Goal: Task Accomplishment & Management: Complete application form

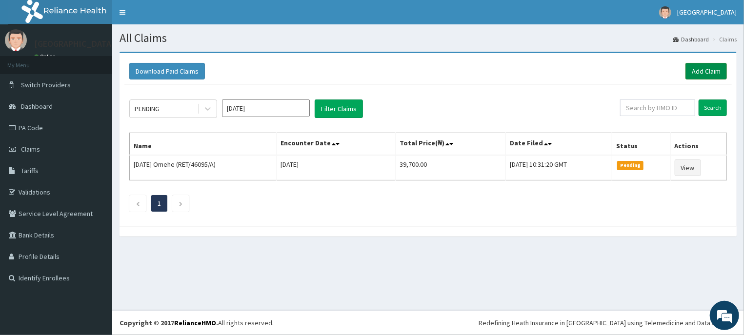
click at [707, 69] on link "Add Claim" at bounding box center [706, 71] width 41 height 17
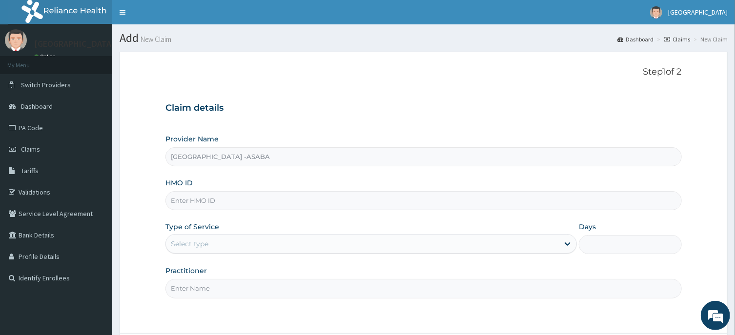
click at [375, 195] on input "HMO ID" at bounding box center [423, 200] width 516 height 19
click at [370, 196] on input "HMO ID" at bounding box center [423, 200] width 516 height 19
type input "ZZZ/10054/A"
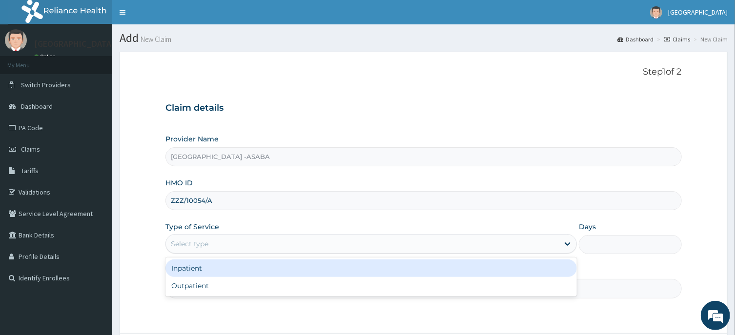
click at [458, 247] on div "Select type" at bounding box center [362, 244] width 393 height 16
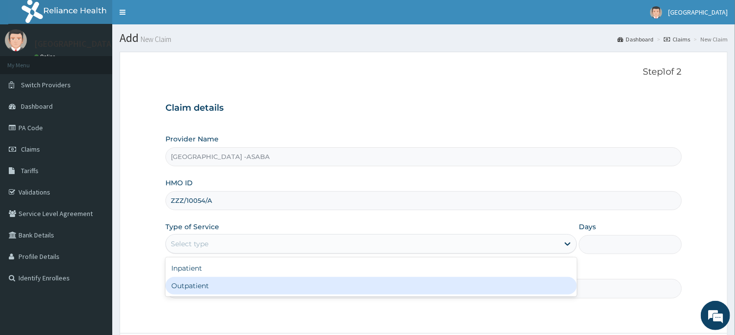
click at [410, 287] on div "Outpatient" at bounding box center [370, 286] width 411 height 18
type input "1"
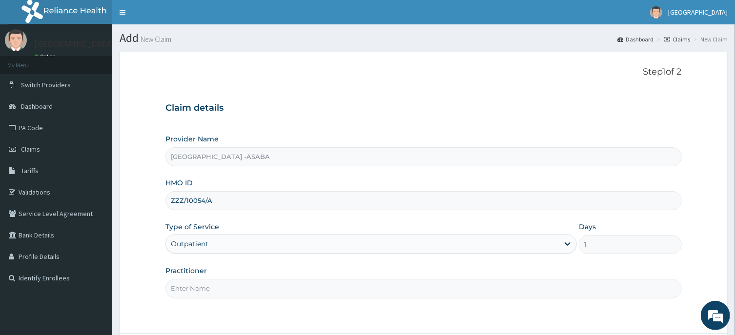
click at [442, 293] on input "Practitioner" at bounding box center [423, 288] width 516 height 19
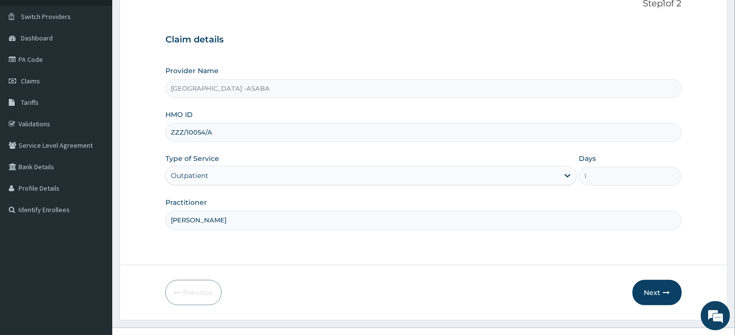
scroll to position [86, 0]
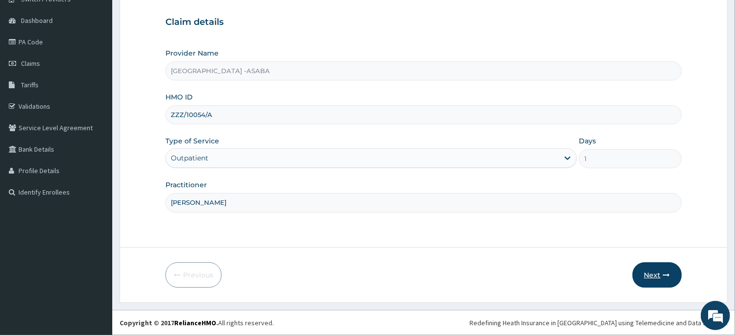
type input "[PERSON_NAME]"
click at [658, 272] on button "Next" at bounding box center [657, 275] width 49 height 25
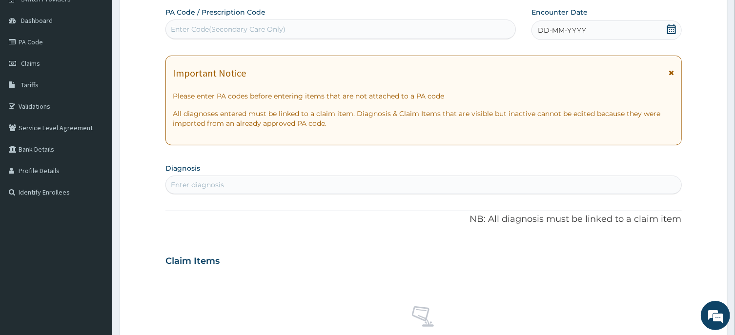
click at [430, 27] on div "Enter Code(Secondary Care Only)" at bounding box center [340, 29] width 349 height 16
click at [638, 25] on div "DD-MM-YYYY" at bounding box center [607, 31] width 150 height 20
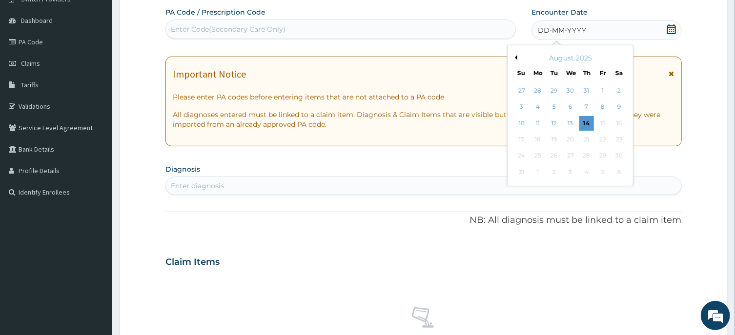
click at [518, 56] on div "August 2025" at bounding box center [571, 58] width 118 height 10
click at [516, 58] on button "Previous Month" at bounding box center [515, 57] width 5 height 5
click at [525, 138] on div "22" at bounding box center [521, 139] width 15 height 15
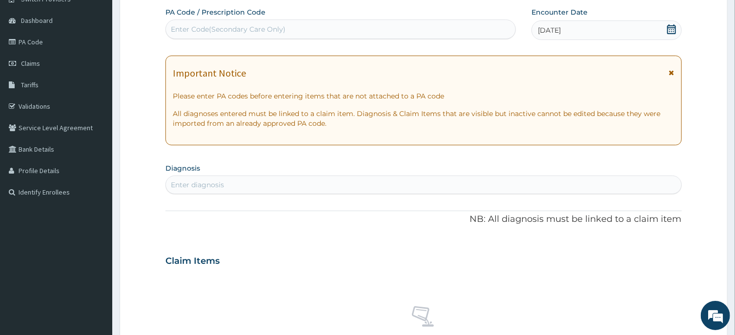
click at [403, 184] on div "Enter diagnosis" at bounding box center [423, 185] width 515 height 16
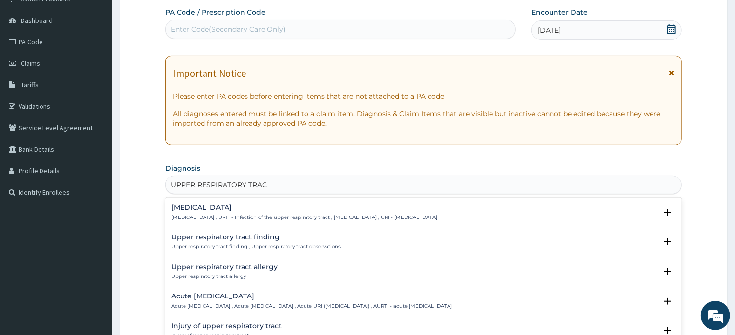
type input "UPPER RESPIRATORY TRACT"
click at [227, 202] on div "Upper respiratory infection Upper respiratory infection , URTI - Infection of t…" at bounding box center [423, 215] width 516 height 30
click at [227, 210] on h4 "Upper respiratory infection" at bounding box center [304, 207] width 266 height 7
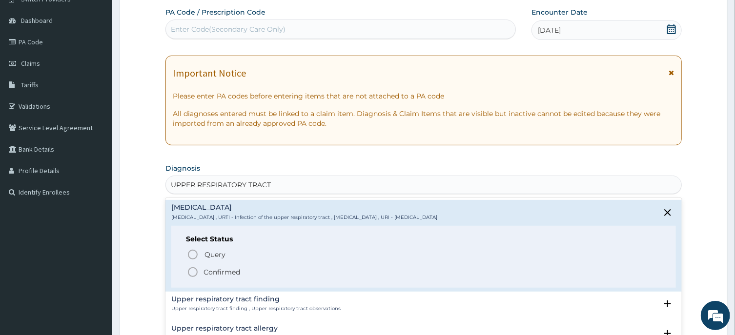
click at [195, 268] on circle "status option filled" at bounding box center [192, 272] width 9 height 9
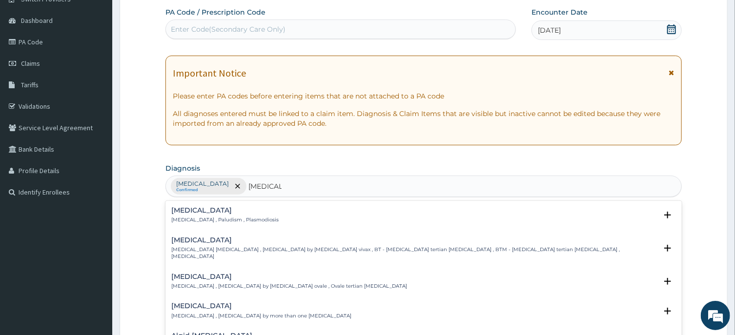
click at [192, 211] on h4 "Malaria" at bounding box center [224, 210] width 107 height 7
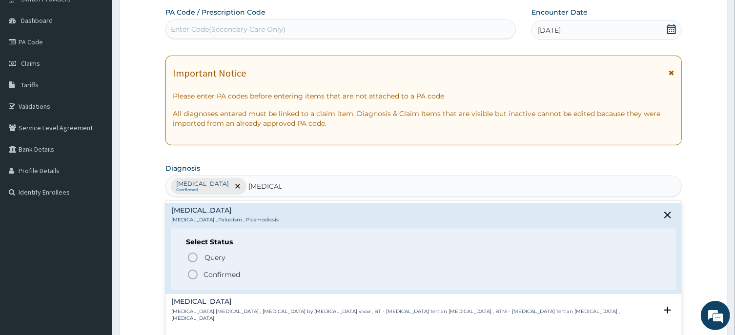
type input "MALARIA"
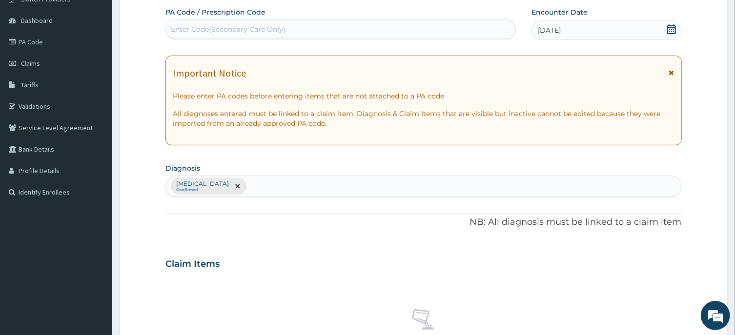
click at [361, 200] on div "PA Code / Prescription Code Enter Code(Secondary Care Only) Encounter Date 22-0…" at bounding box center [423, 261] width 516 height 508
click at [363, 183] on div "Upper respiratory infection Confirmed" at bounding box center [423, 186] width 515 height 21
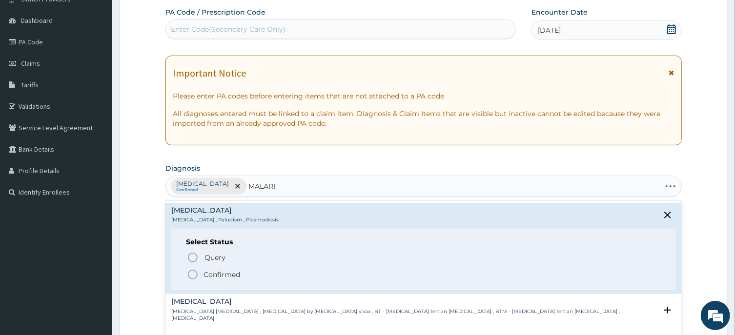
type input "MALARIA"
click at [193, 273] on icon "status option filled" at bounding box center [193, 275] width 12 height 12
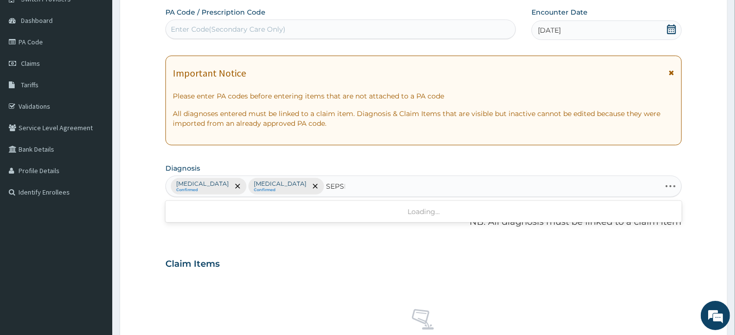
type input "SEPSIS"
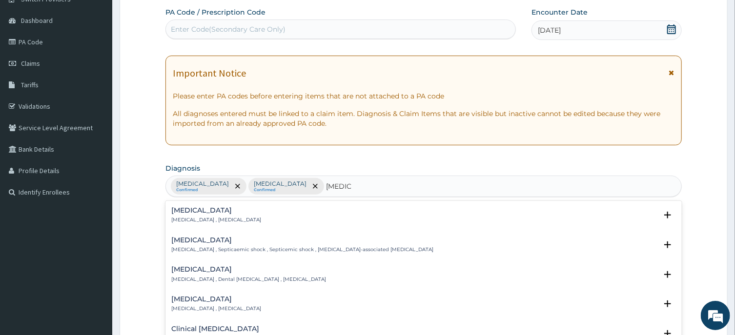
click at [181, 210] on h4 "Sepsis" at bounding box center [216, 210] width 90 height 7
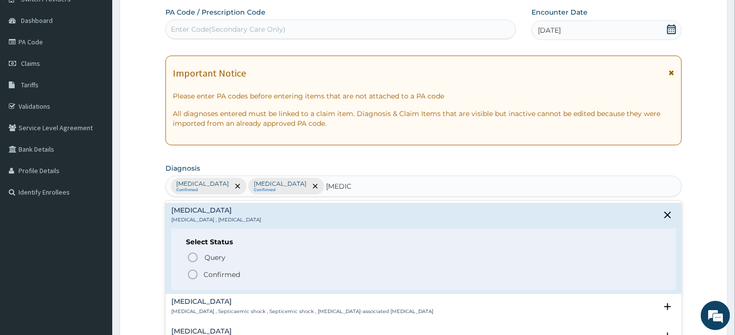
click at [192, 271] on circle "status option filled" at bounding box center [192, 274] width 9 height 9
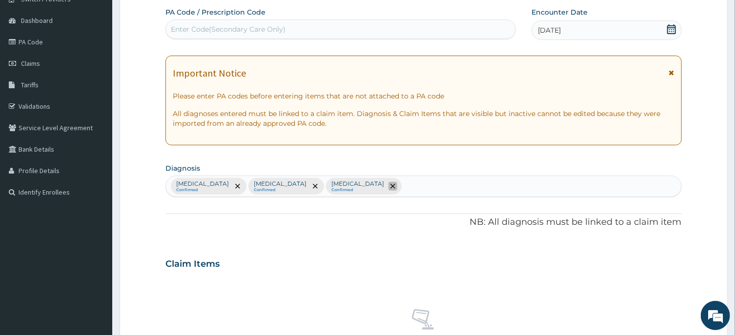
click at [390, 187] on icon "remove selection option" at bounding box center [392, 186] width 5 height 5
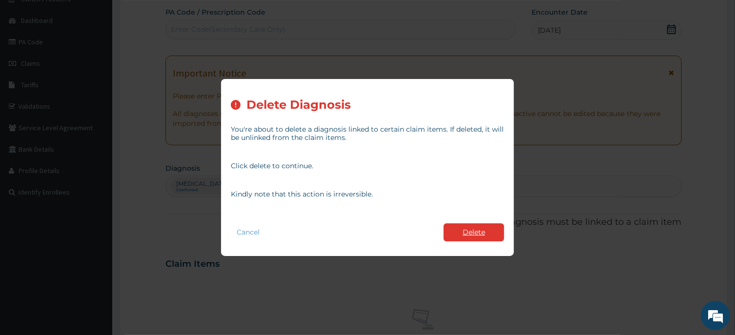
click at [473, 226] on button "Delete" at bounding box center [474, 233] width 61 height 18
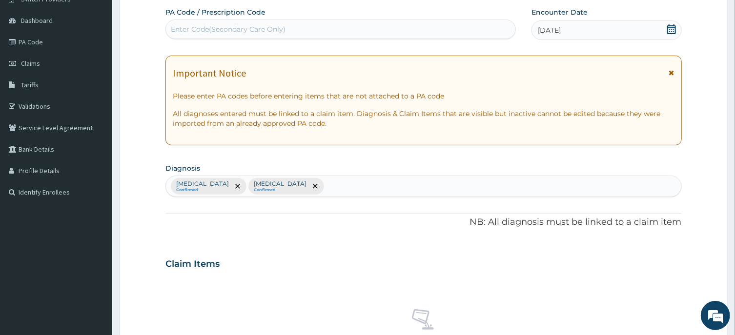
click at [434, 183] on div "Upper respiratory infection Confirmed Malaria Confirmed" at bounding box center [423, 186] width 515 height 21
type input "SEPSIS"
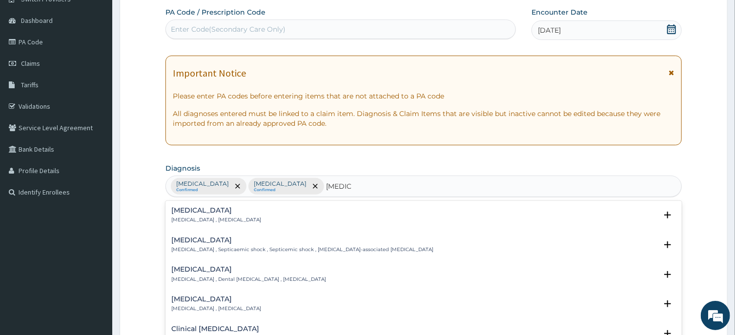
click at [180, 212] on h4 "Sepsis" at bounding box center [216, 210] width 90 height 7
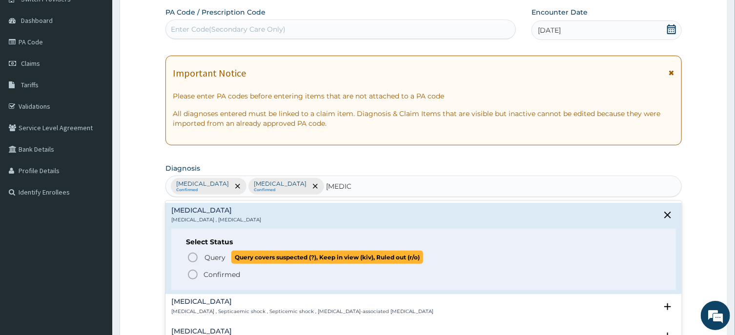
click at [192, 256] on icon "status option query" at bounding box center [193, 258] width 12 height 12
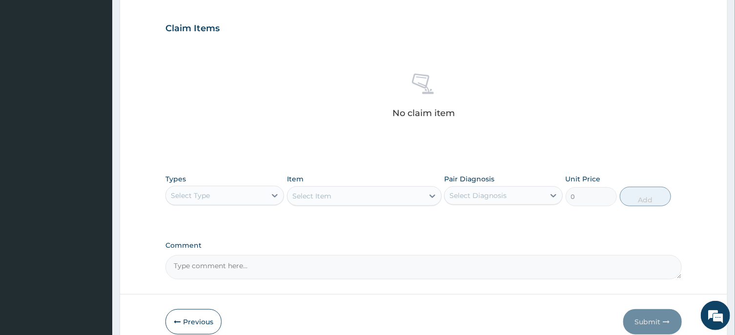
scroll to position [369, 0]
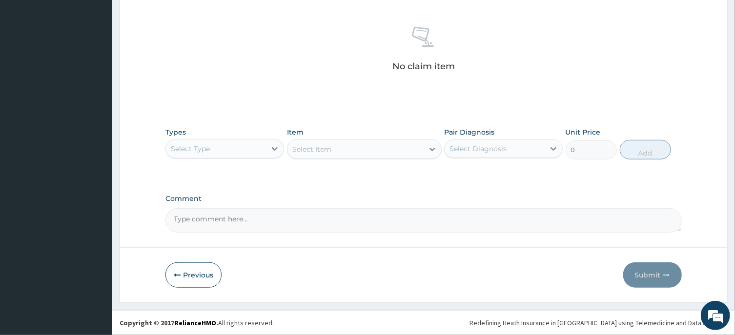
click at [254, 151] on div "Select Type" at bounding box center [216, 149] width 100 height 16
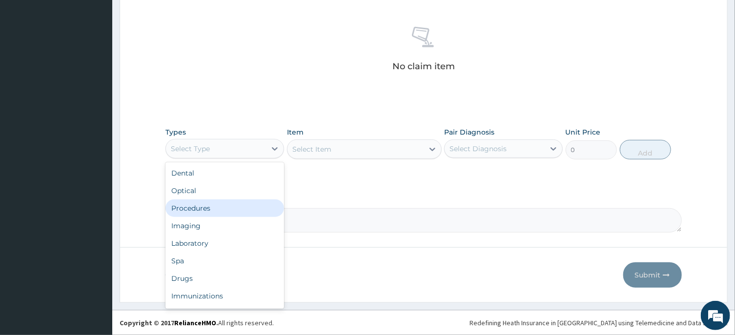
click at [219, 206] on div "Procedures" at bounding box center [224, 209] width 119 height 18
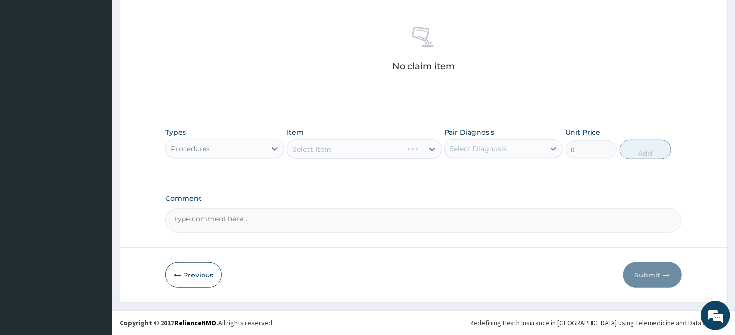
click at [382, 153] on div "Select Item" at bounding box center [364, 150] width 155 height 20
click at [397, 149] on div "Select Item" at bounding box center [356, 150] width 136 height 16
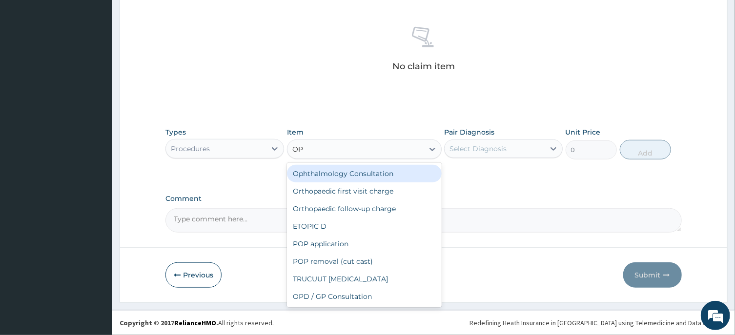
type input "OPD"
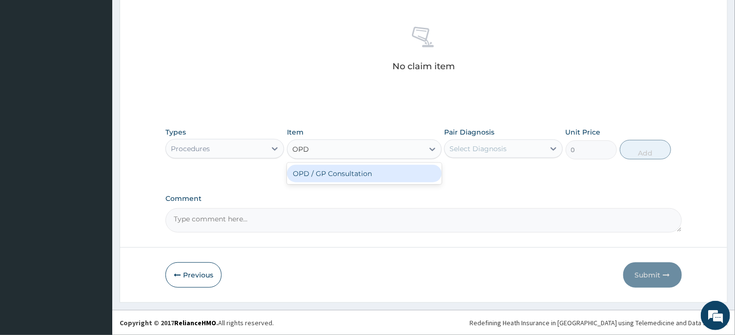
click at [397, 173] on div "OPD / GP Consultation" at bounding box center [364, 174] width 155 height 18
type input "4000"
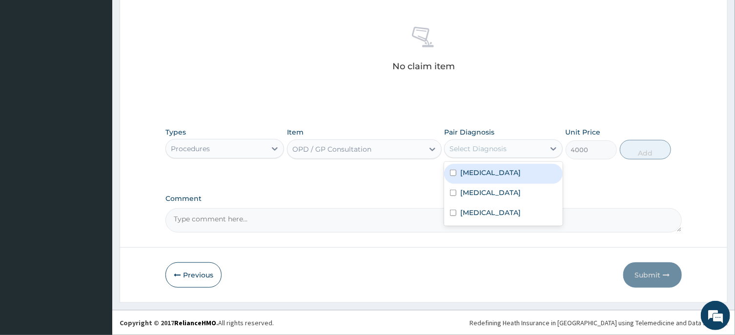
click at [486, 149] on div "Select Diagnosis" at bounding box center [478, 149] width 57 height 10
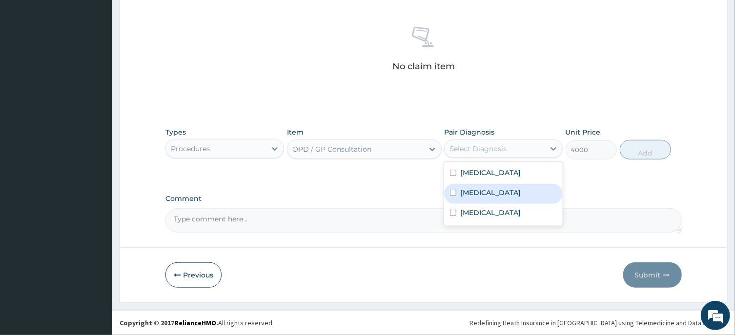
click at [471, 194] on label "Malaria" at bounding box center [490, 193] width 61 height 10
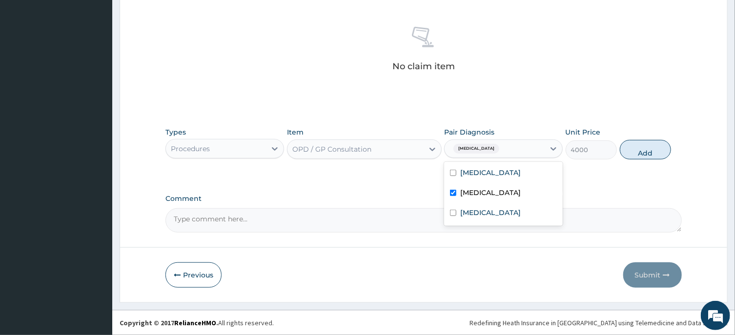
checkbox input "true"
click at [646, 149] on button "Add" at bounding box center [646, 150] width 52 height 20
type input "0"
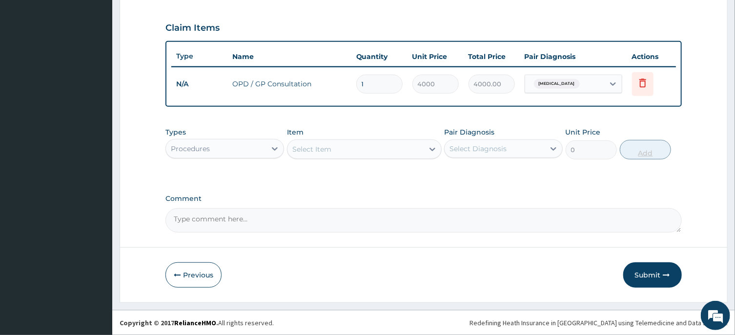
scroll to position [321, 0]
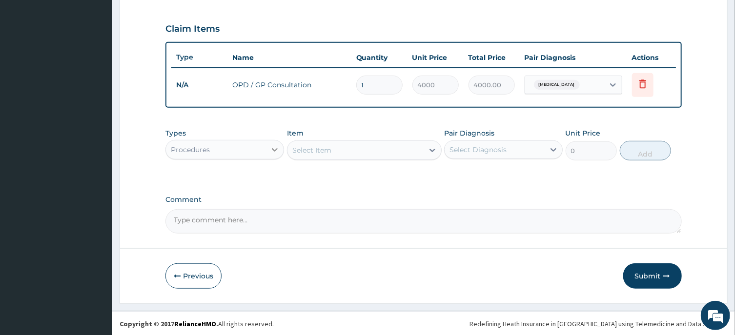
click at [274, 145] on icon at bounding box center [275, 150] width 10 height 10
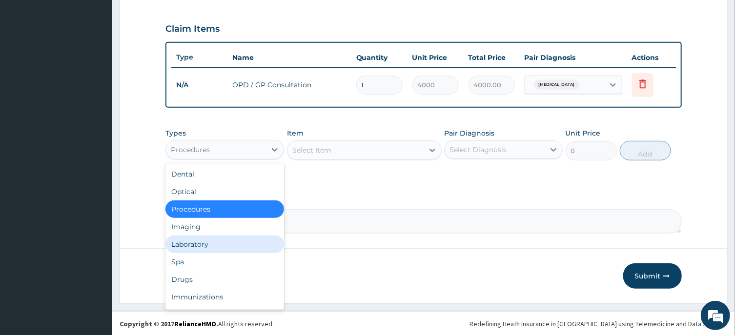
click at [205, 237] on div "Laboratory" at bounding box center [224, 245] width 119 height 18
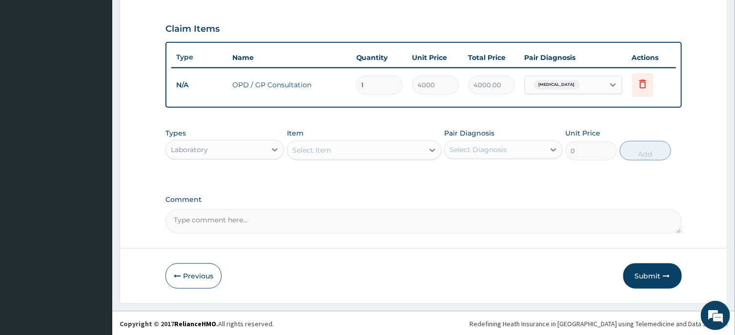
click at [382, 150] on div "Select Item" at bounding box center [356, 151] width 136 height 16
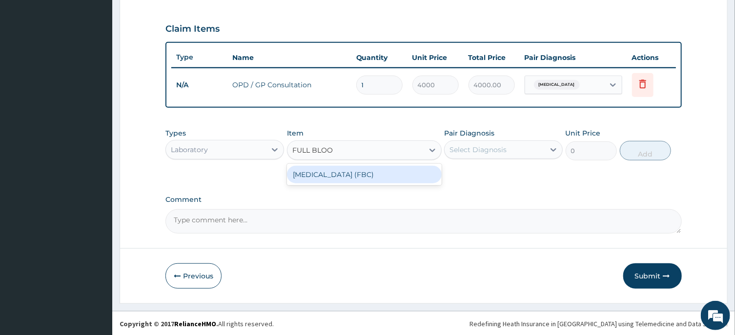
type input "FULL BLOOD"
click at [382, 174] on div "[MEDICAL_DATA] (FBC)" at bounding box center [364, 175] width 155 height 18
type input "6000"
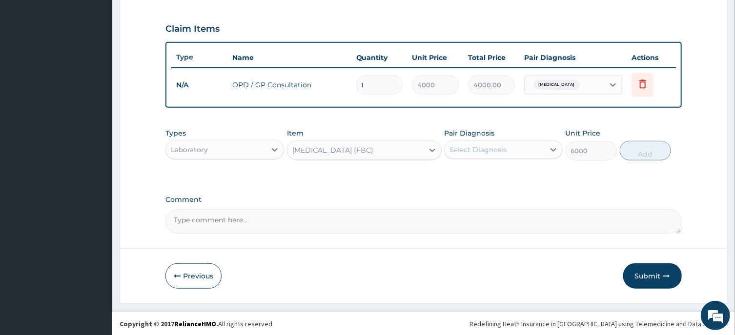
click at [485, 152] on div "Select Diagnosis" at bounding box center [478, 150] width 57 height 10
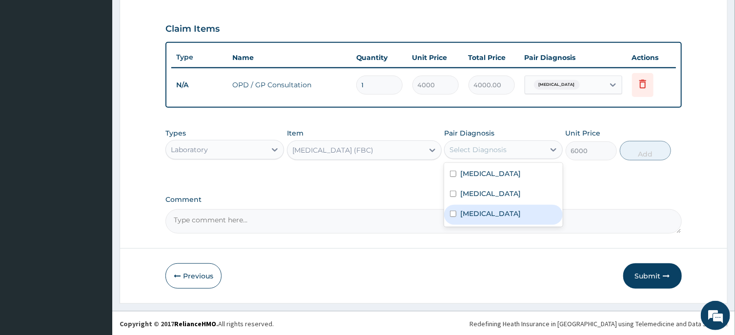
click at [473, 209] on label "Sepsis" at bounding box center [490, 214] width 61 height 10
checkbox input "true"
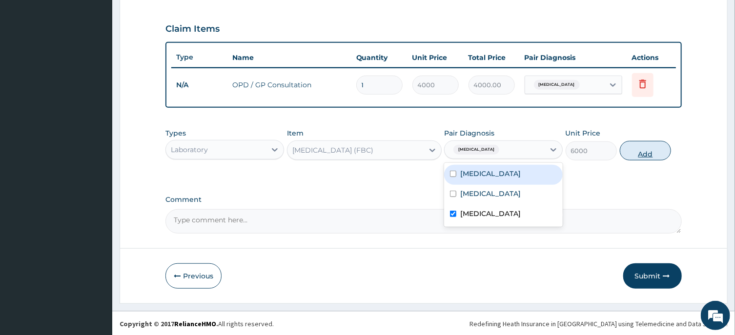
click at [651, 146] on button "Add" at bounding box center [646, 151] width 52 height 20
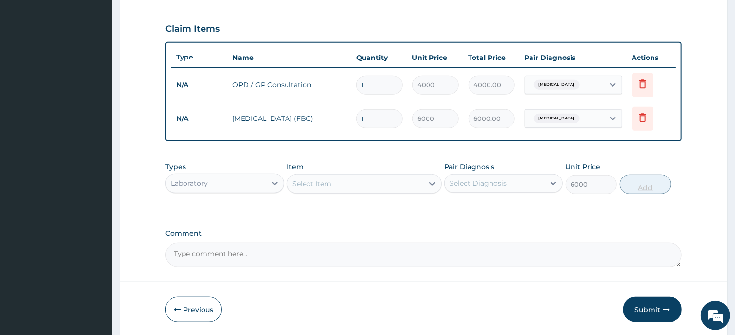
type input "0"
click at [352, 181] on div "Select Item" at bounding box center [356, 184] width 136 height 16
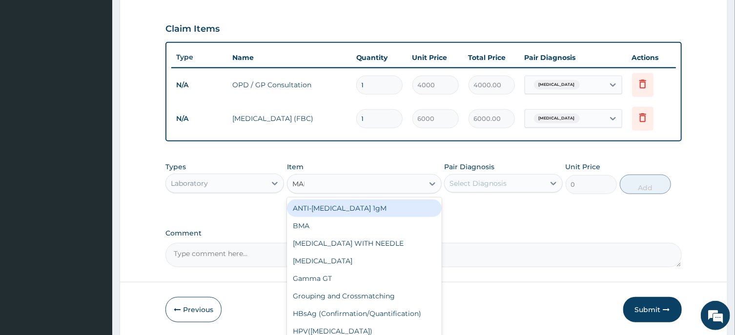
type input "MALA"
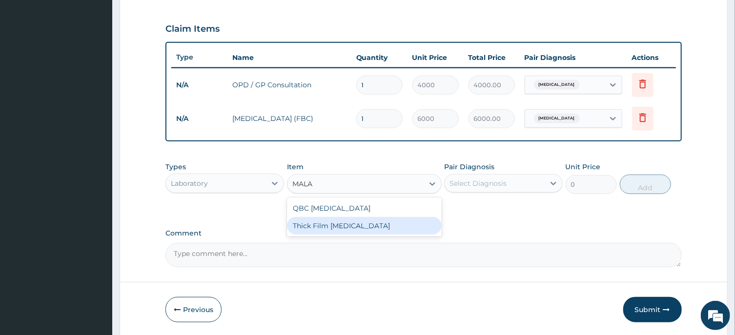
click at [350, 223] on div "Thick Film [MEDICAL_DATA]" at bounding box center [364, 226] width 155 height 18
type input "2000"
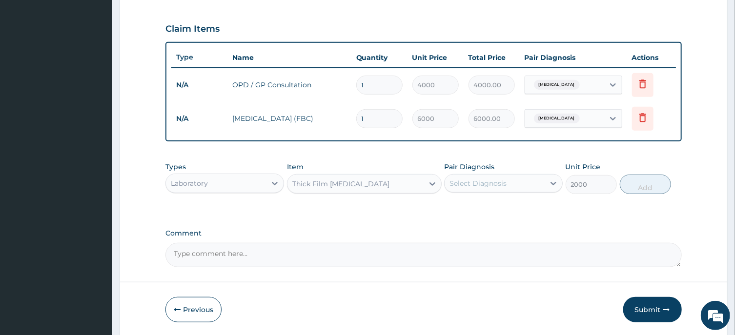
click at [508, 186] on div "Select Diagnosis" at bounding box center [495, 184] width 100 height 16
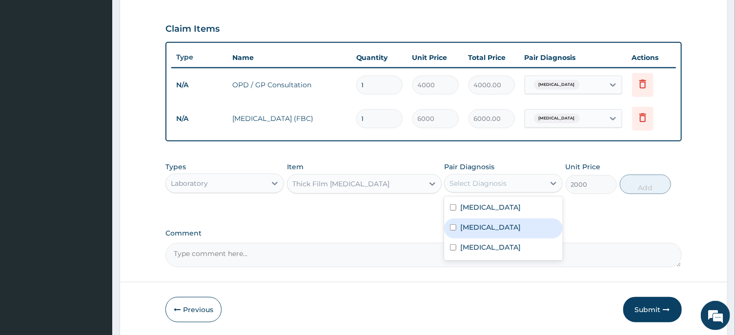
click at [459, 224] on div "Malaria" at bounding box center [503, 229] width 119 height 20
checkbox input "true"
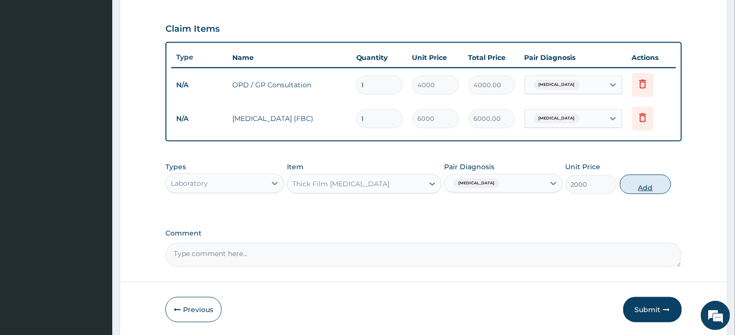
click at [654, 184] on button "Add" at bounding box center [646, 185] width 52 height 20
type input "0"
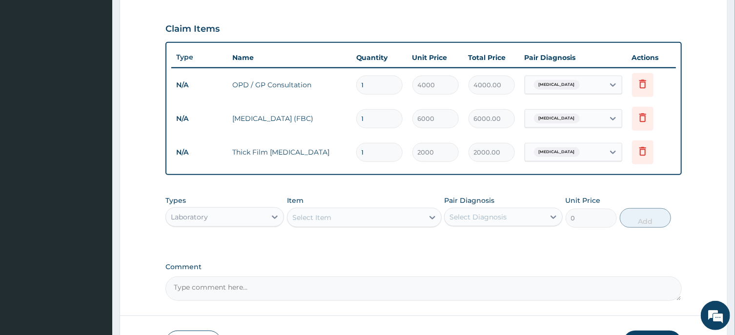
scroll to position [387, 0]
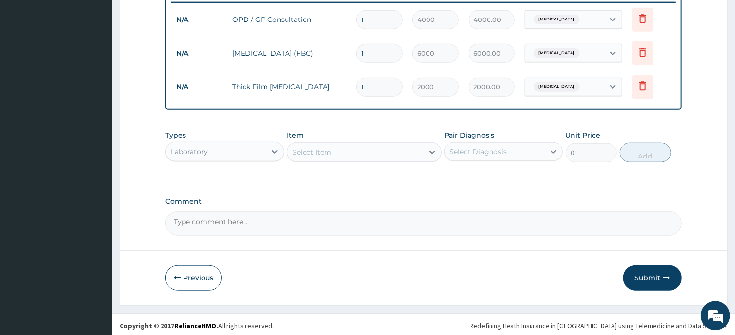
click at [254, 145] on div "Laboratory" at bounding box center [216, 152] width 100 height 16
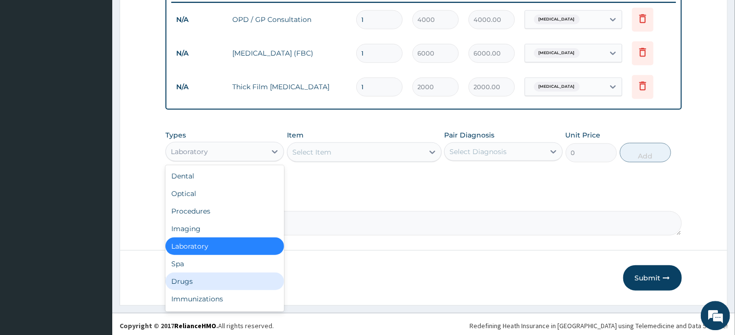
click at [192, 281] on div "Drugs" at bounding box center [224, 281] width 119 height 18
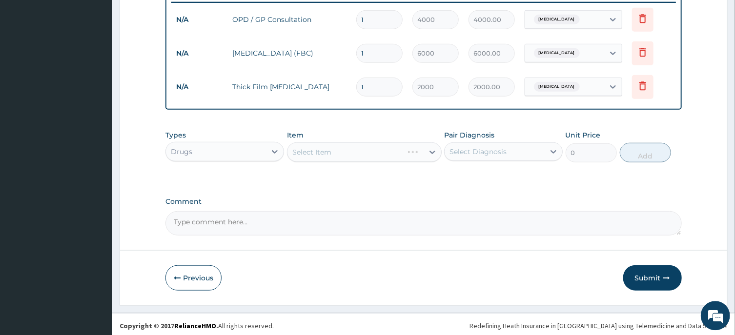
click at [365, 172] on div "Types option Drugs, selected. Select is focused ,type to refine list, press Dow…" at bounding box center [423, 153] width 516 height 57
click at [347, 144] on div "Select Item" at bounding box center [356, 152] width 136 height 16
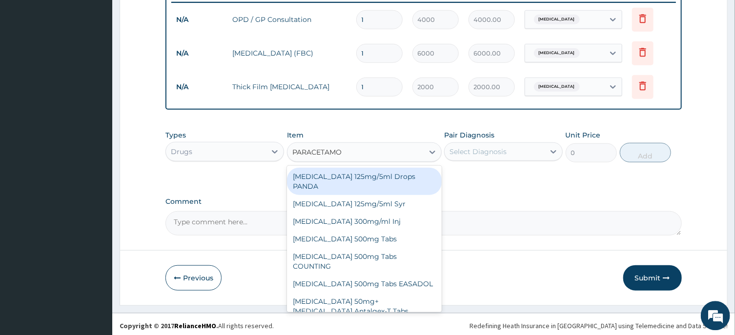
type input "[MEDICAL_DATA]"
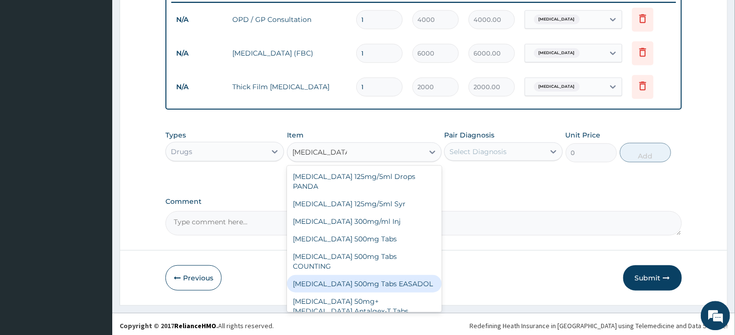
click at [375, 275] on div "[MEDICAL_DATA] 500mg Tabs EASADOL" at bounding box center [364, 284] width 155 height 18
type input "20"
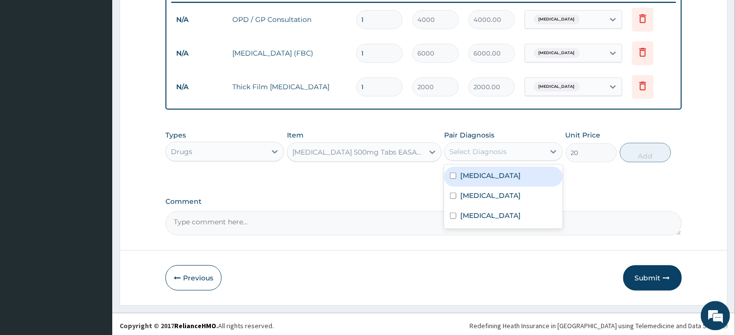
click at [525, 153] on div "Select Diagnosis" at bounding box center [495, 152] width 100 height 16
click at [489, 191] on div "Malaria" at bounding box center [503, 196] width 119 height 20
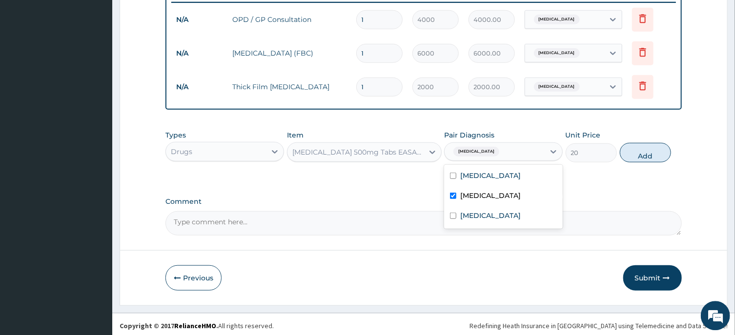
checkbox input "true"
click at [643, 143] on button "Add" at bounding box center [646, 153] width 52 height 20
type input "0"
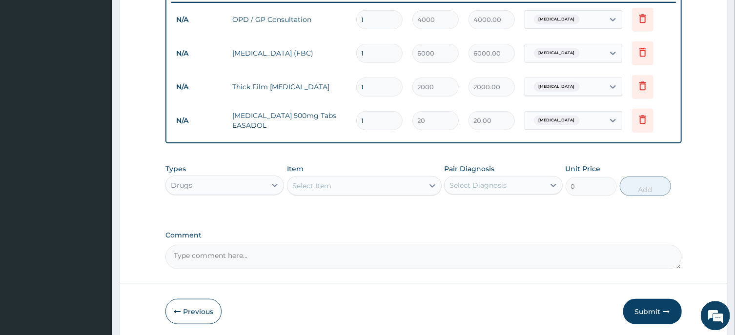
click at [382, 122] on input "1" at bounding box center [379, 120] width 46 height 19
type input "0.00"
type input "2"
type input "40.00"
type input "20"
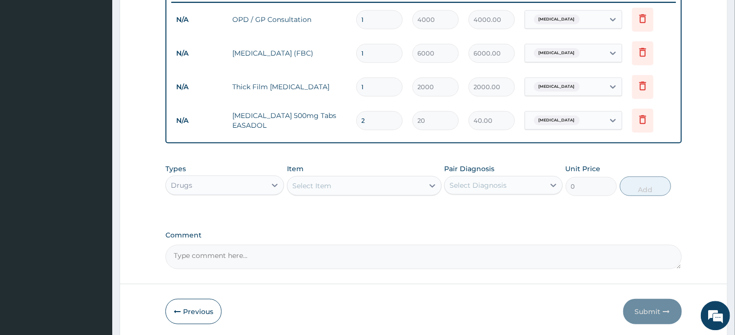
type input "400.00"
type input "20"
click at [354, 180] on div "Select Item" at bounding box center [356, 186] width 136 height 16
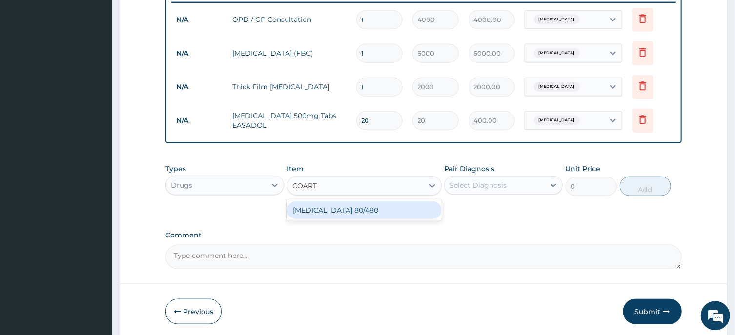
type input "COARTE"
click at [364, 205] on div "[MEDICAL_DATA] 80/480" at bounding box center [364, 210] width 155 height 18
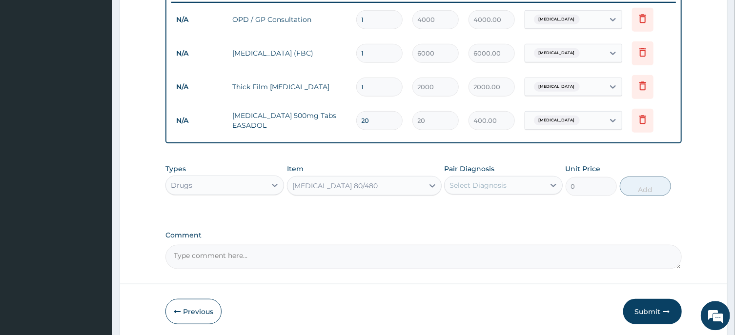
type input "4500"
click at [490, 191] on div "Select Diagnosis" at bounding box center [495, 185] width 100 height 16
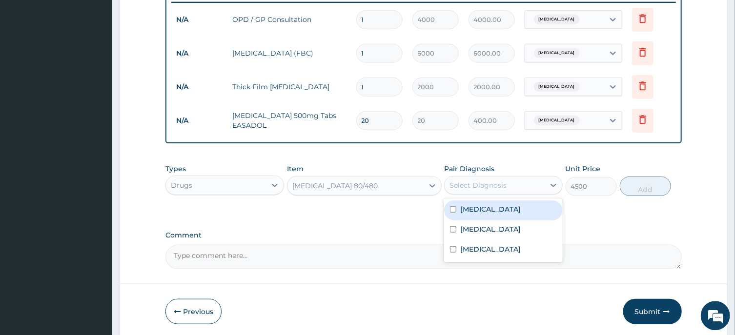
click at [473, 187] on div "Select Diagnosis" at bounding box center [478, 185] width 57 height 10
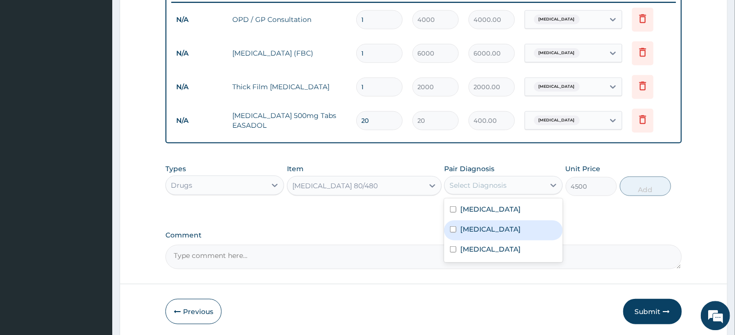
click at [494, 225] on div "Malaria" at bounding box center [503, 230] width 119 height 20
checkbox input "true"
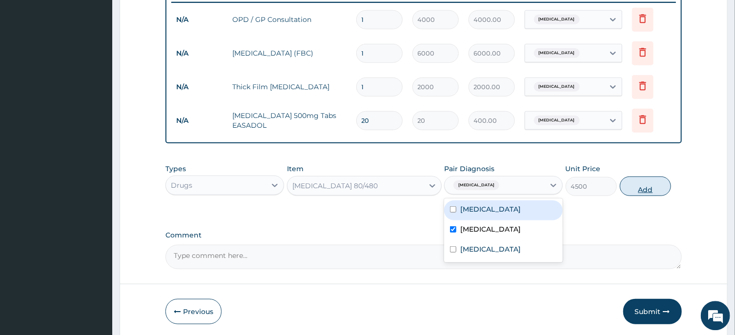
click at [641, 186] on button "Add" at bounding box center [646, 186] width 52 height 20
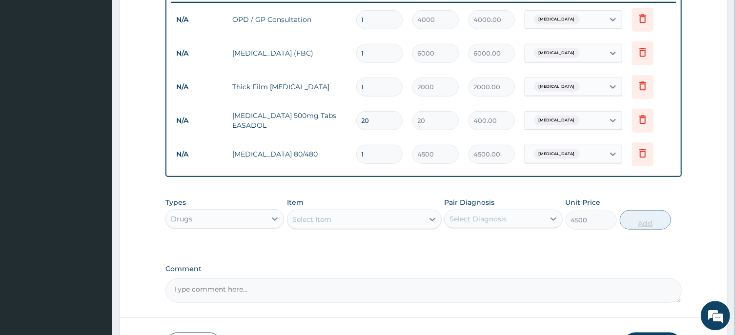
type input "0"
click at [326, 212] on div "Select Item" at bounding box center [356, 219] width 136 height 16
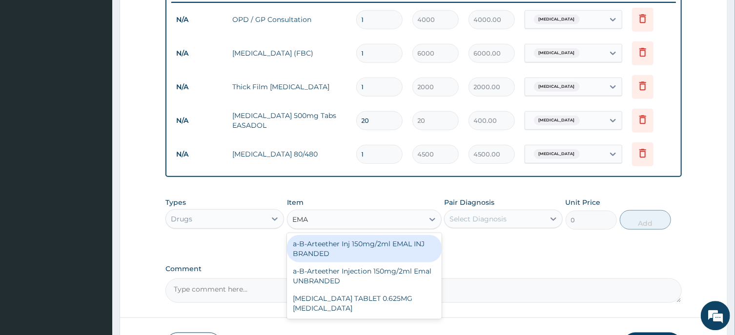
type input "EMAL"
click at [353, 245] on div "a-B-Arteether Inj 150mg/2ml EMAL INJ BRANDED" at bounding box center [364, 248] width 155 height 27
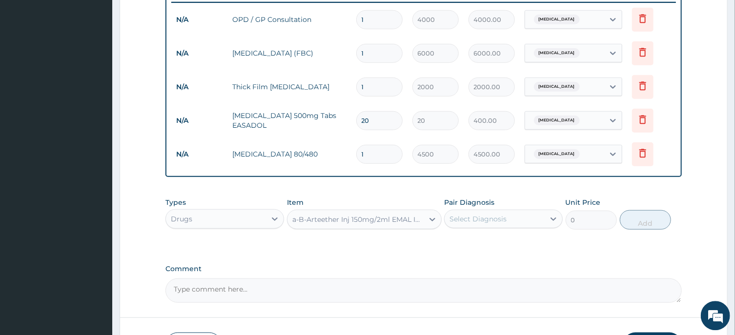
type input "2000"
click at [495, 216] on div "Select Diagnosis" at bounding box center [478, 219] width 57 height 10
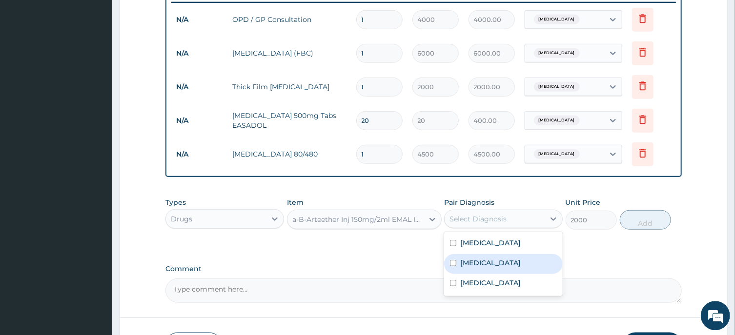
click at [489, 257] on div "Malaria" at bounding box center [503, 264] width 119 height 20
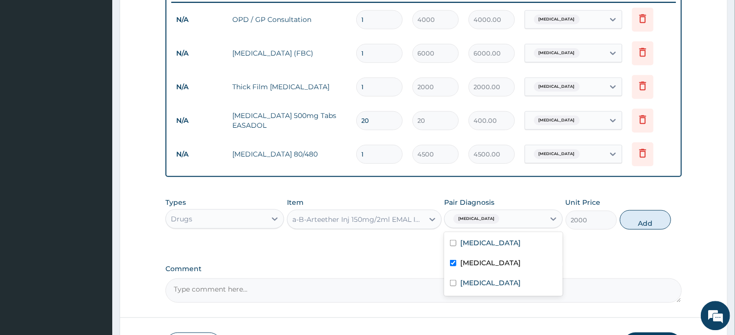
checkbox input "true"
click at [638, 217] on button "Add" at bounding box center [646, 220] width 52 height 20
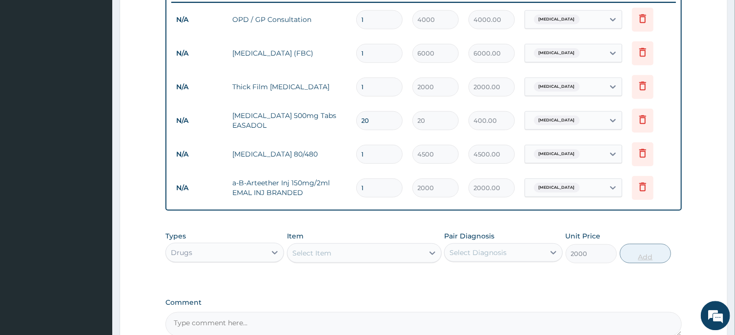
type input "0"
click at [372, 187] on input "1" at bounding box center [379, 187] width 46 height 19
type input "0.00"
type input "3"
type input "6000.00"
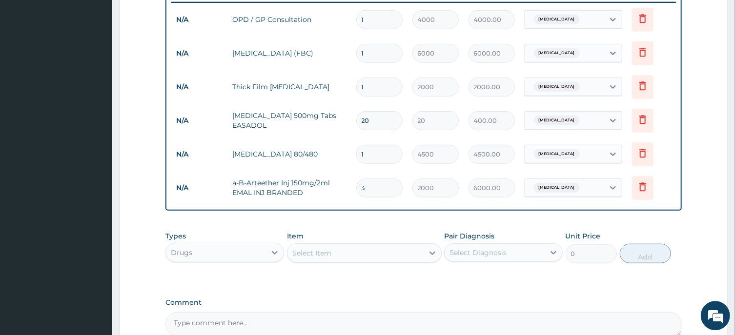
scroll to position [490, 0]
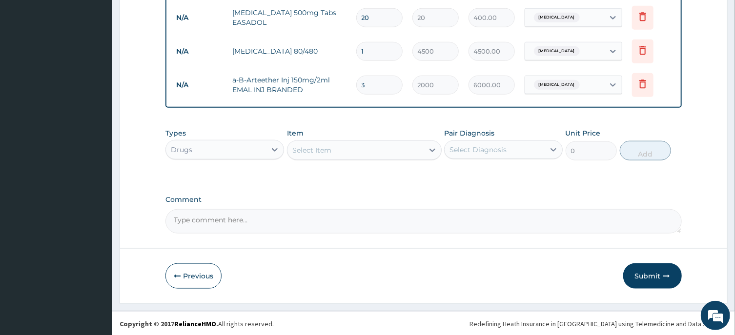
type input "3"
click at [358, 149] on div "Select Item" at bounding box center [356, 151] width 136 height 16
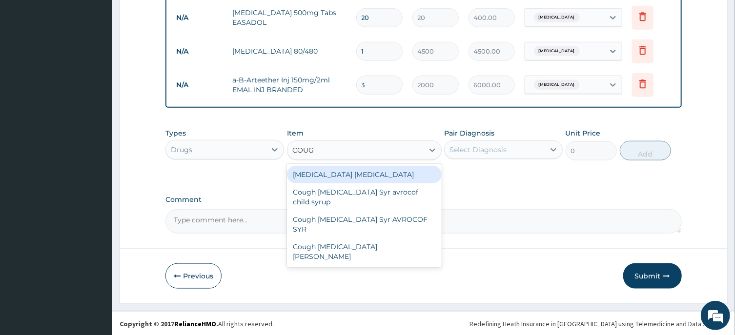
type input "COUGH"
click at [369, 170] on div "[MEDICAL_DATA] [MEDICAL_DATA]" at bounding box center [364, 175] width 155 height 18
type input "4800"
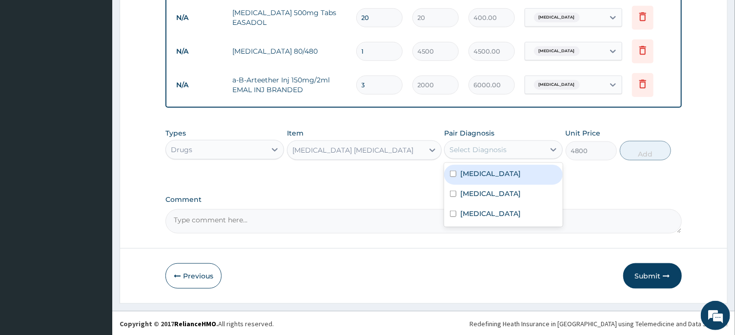
click at [501, 149] on div "Select Diagnosis" at bounding box center [478, 150] width 57 height 10
click at [501, 177] on label "Upper respiratory infection" at bounding box center [490, 174] width 61 height 10
checkbox input "true"
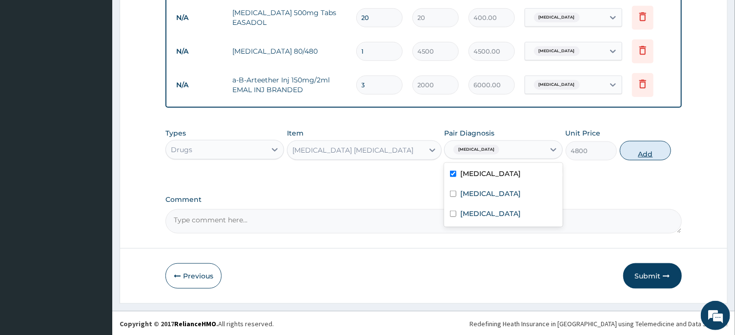
click at [645, 146] on button "Add" at bounding box center [646, 151] width 52 height 20
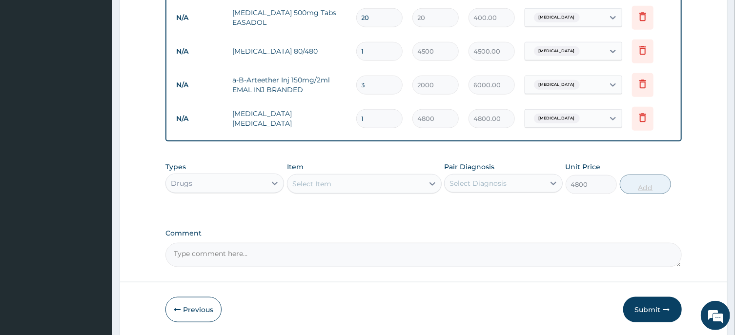
type input "0"
click at [644, 304] on button "Submit" at bounding box center [652, 309] width 59 height 25
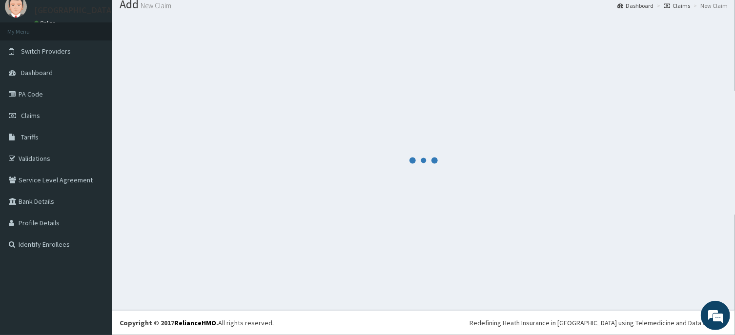
scroll to position [34, 0]
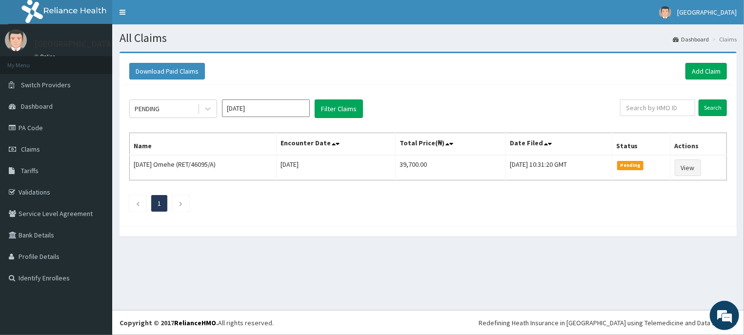
click at [262, 107] on input "[DATE]" at bounding box center [266, 109] width 88 height 18
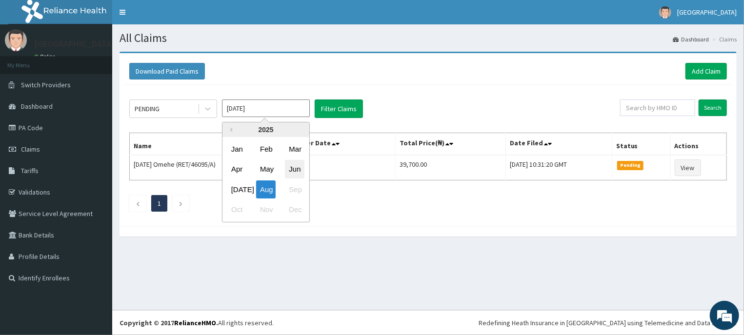
click at [293, 167] on div "Jun" at bounding box center [295, 170] width 20 height 18
type input "Jun 2025"
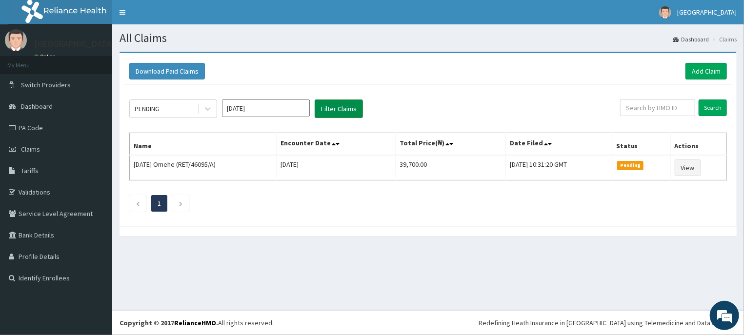
click at [340, 107] on button "Filter Claims" at bounding box center [339, 109] width 48 height 19
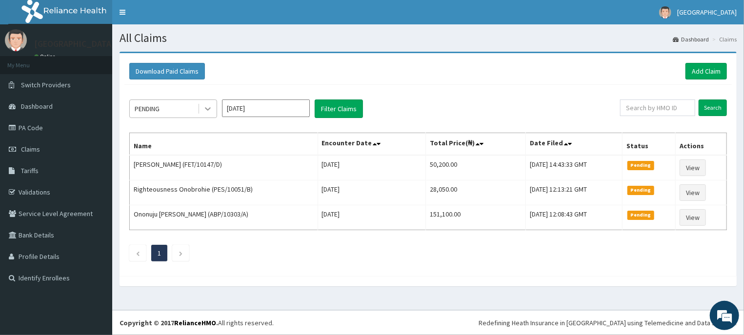
click at [207, 109] on icon at bounding box center [208, 109] width 10 height 10
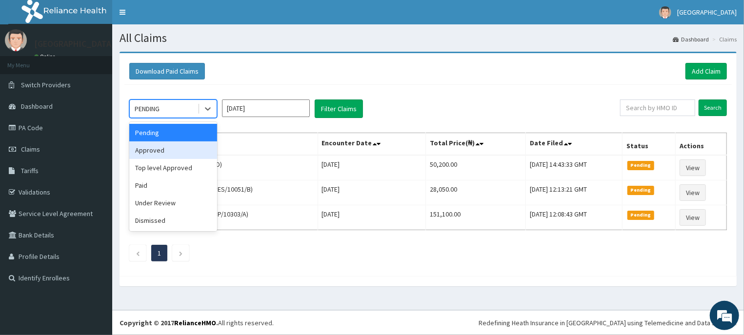
click at [200, 150] on div "Approved" at bounding box center [173, 151] width 88 height 18
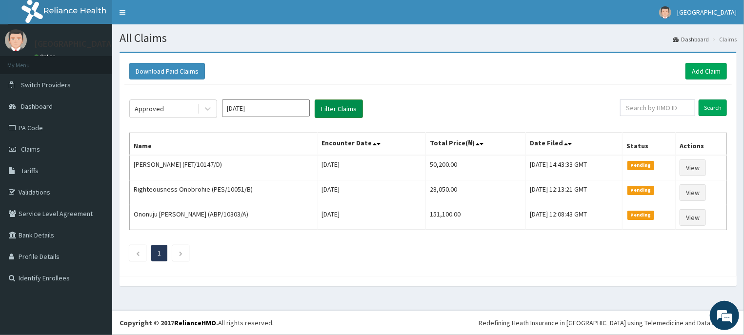
click at [346, 103] on button "Filter Claims" at bounding box center [339, 109] width 48 height 19
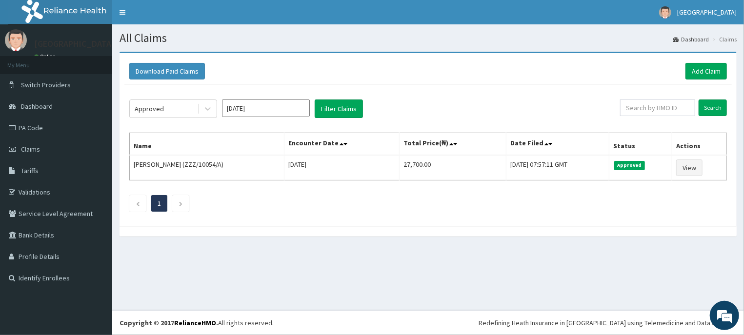
click at [646, 227] on div at bounding box center [428, 231] width 617 height 10
click at [708, 72] on link "Add Claim" at bounding box center [706, 71] width 41 height 17
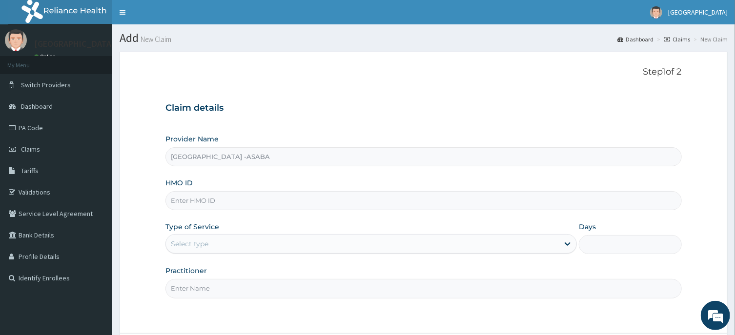
click at [258, 198] on input "HMO ID" at bounding box center [423, 200] width 516 height 19
type input "KOB/10346/B"
click at [303, 244] on div "Select type" at bounding box center [362, 244] width 393 height 16
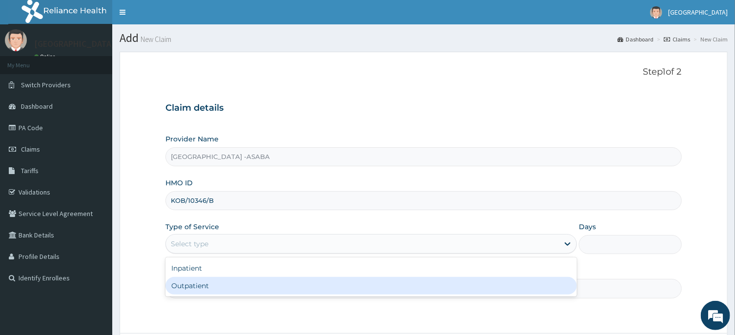
click at [270, 284] on div "Outpatient" at bounding box center [370, 286] width 411 height 18
type input "1"
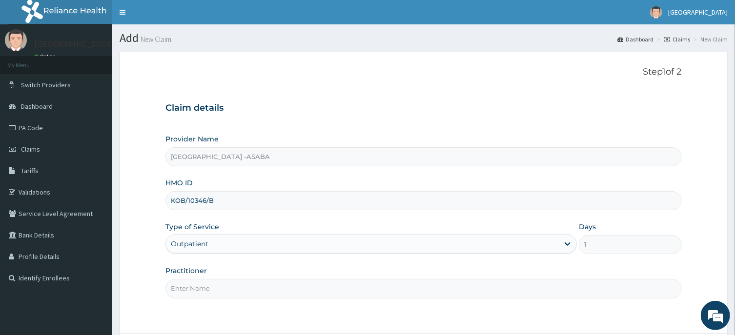
click at [300, 285] on input "Practitioner" at bounding box center [423, 288] width 516 height 19
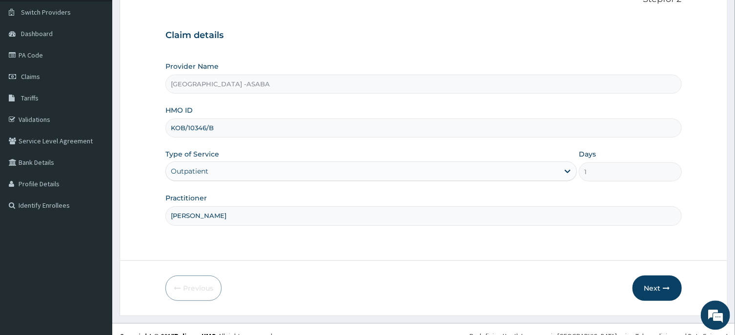
scroll to position [86, 0]
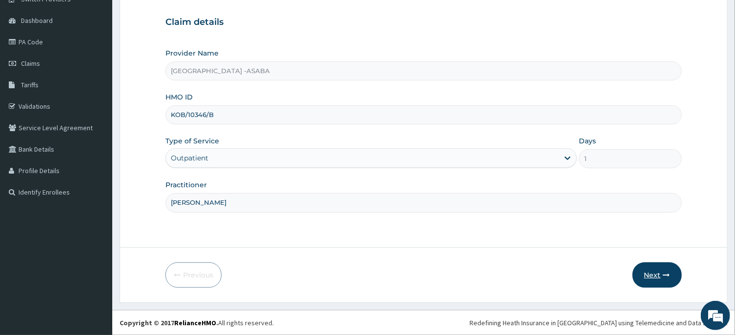
type input "[PERSON_NAME]"
click at [654, 270] on button "Next" at bounding box center [657, 275] width 49 height 25
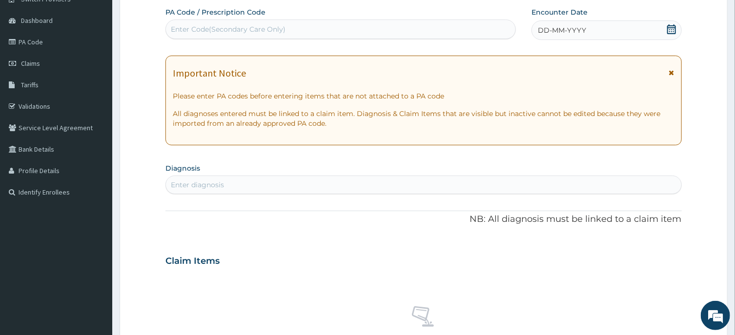
click at [603, 24] on div "DD-MM-YYYY" at bounding box center [607, 31] width 150 height 20
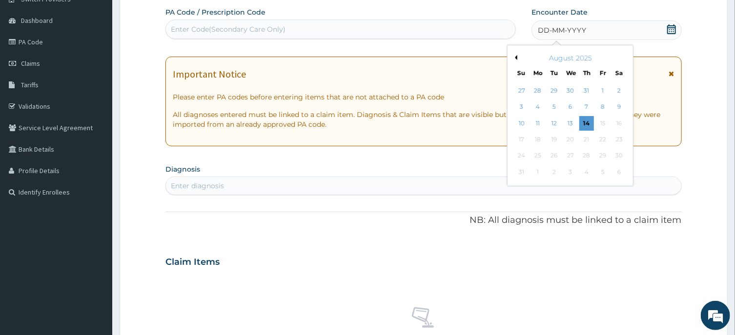
click at [516, 55] on div "August 2025" at bounding box center [571, 58] width 118 height 10
click at [516, 57] on button "Previous Month" at bounding box center [515, 57] width 5 height 5
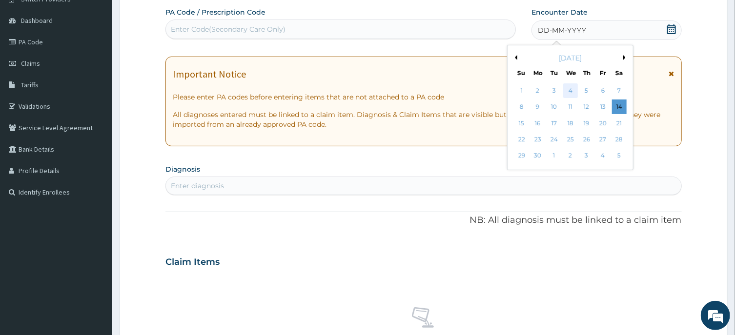
click at [566, 89] on div "4" at bounding box center [570, 90] width 15 height 15
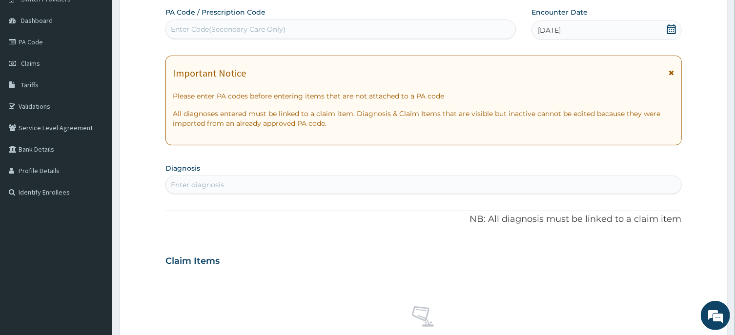
click at [338, 176] on section "Diagnosis Enter diagnosis" at bounding box center [423, 177] width 516 height 33
click at [338, 187] on div "Enter diagnosis" at bounding box center [423, 185] width 515 height 16
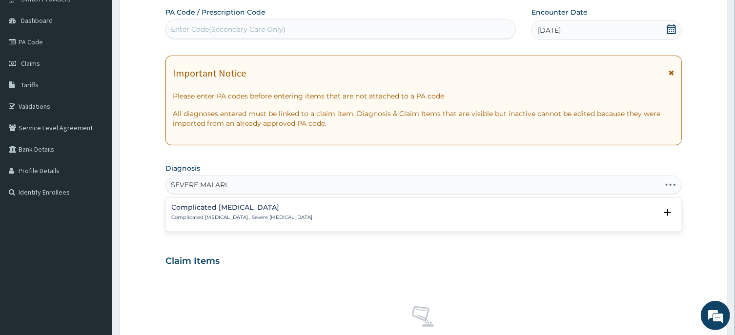
type input "SEVERE [MEDICAL_DATA]"
click at [218, 210] on h4 "Complicated [MEDICAL_DATA]" at bounding box center [241, 207] width 141 height 7
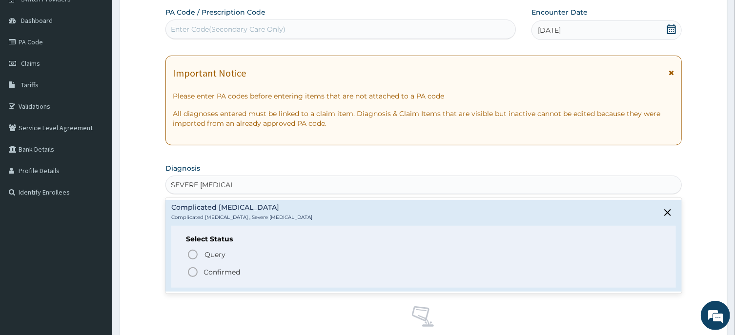
click at [193, 270] on icon "status option filled" at bounding box center [193, 273] width 12 height 12
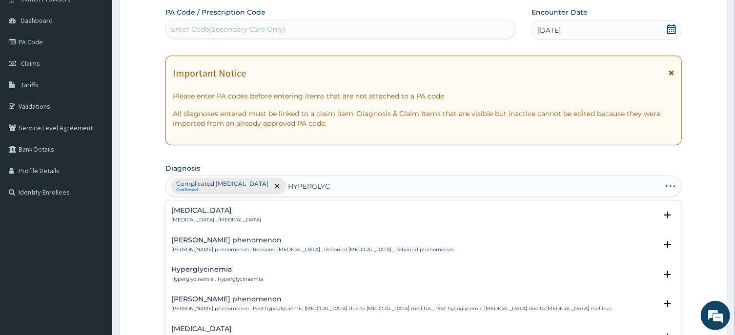
type input "HYPERGLYCE"
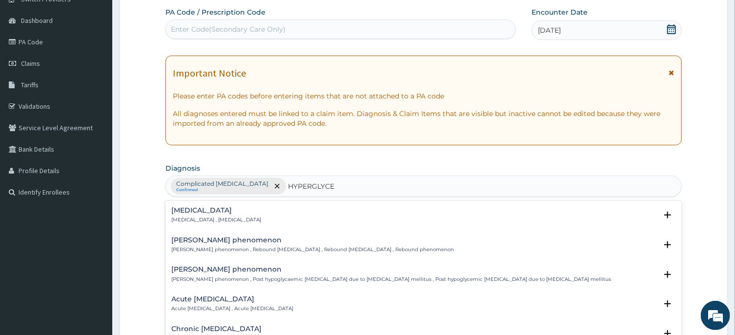
click at [203, 209] on h4 "[MEDICAL_DATA]" at bounding box center [216, 210] width 90 height 7
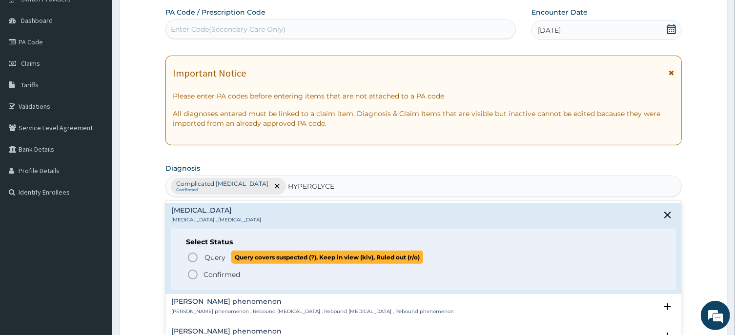
click at [193, 258] on icon "status option query" at bounding box center [193, 258] width 12 height 12
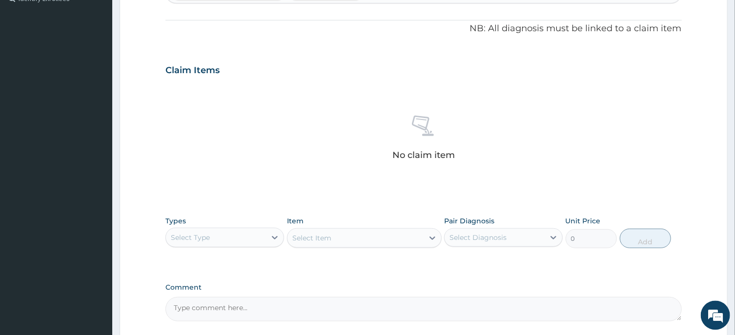
scroll to position [369, 0]
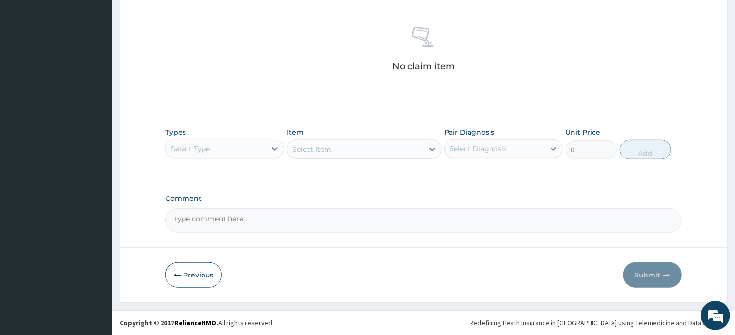
click at [248, 142] on div "Select Type" at bounding box center [216, 149] width 100 height 16
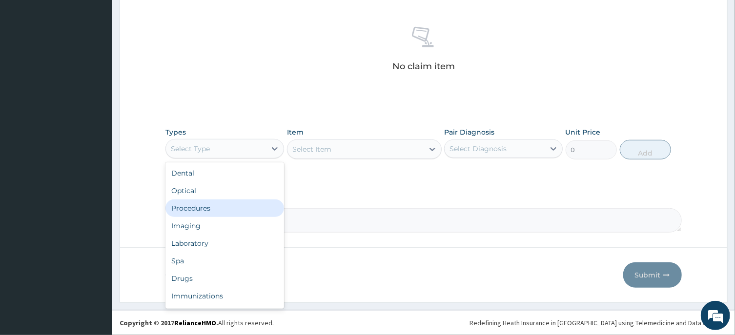
click at [226, 209] on div "Procedures" at bounding box center [224, 209] width 119 height 18
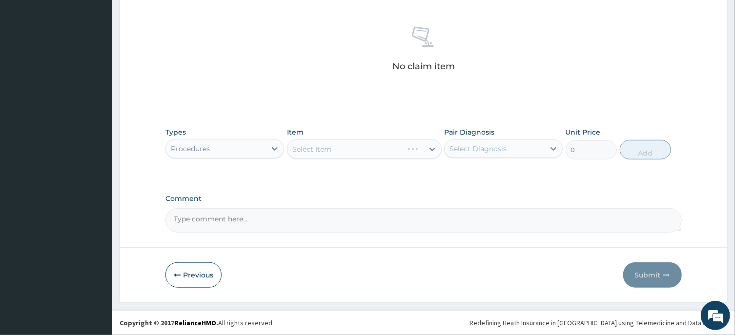
click at [370, 149] on div "Select Item" at bounding box center [346, 150] width 116 height 16
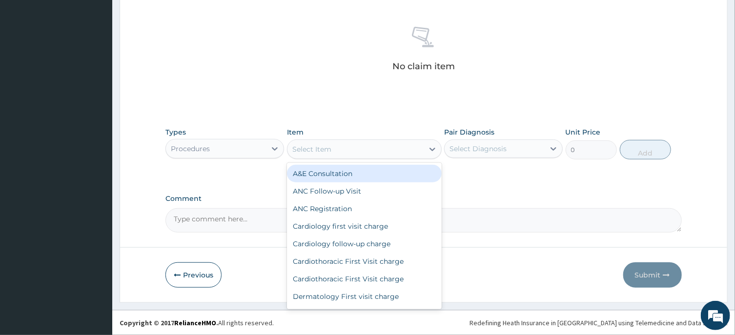
click at [321, 176] on div "A&E Consultation" at bounding box center [364, 174] width 155 height 18
type input "10000"
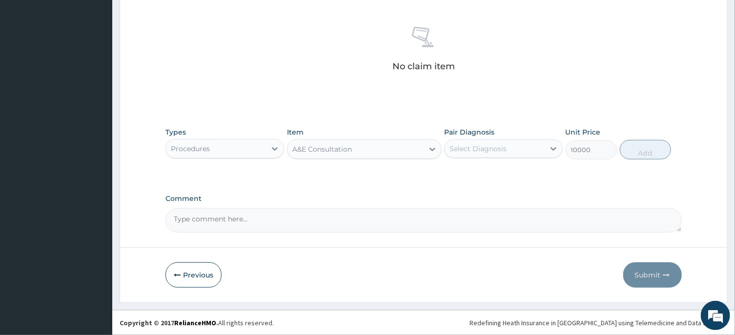
click at [495, 142] on div "Select Diagnosis" at bounding box center [495, 149] width 100 height 16
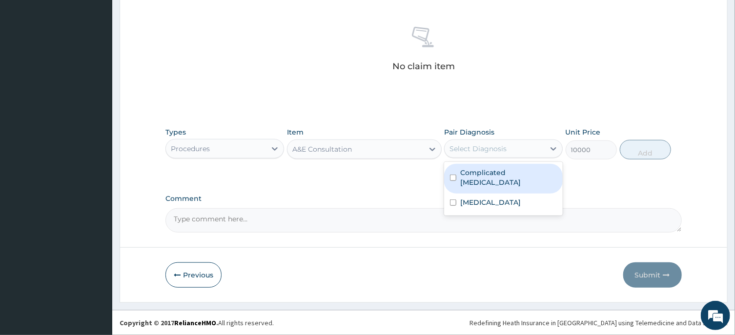
click at [482, 172] on label "Complicated [MEDICAL_DATA]" at bounding box center [508, 178] width 97 height 20
checkbox input "true"
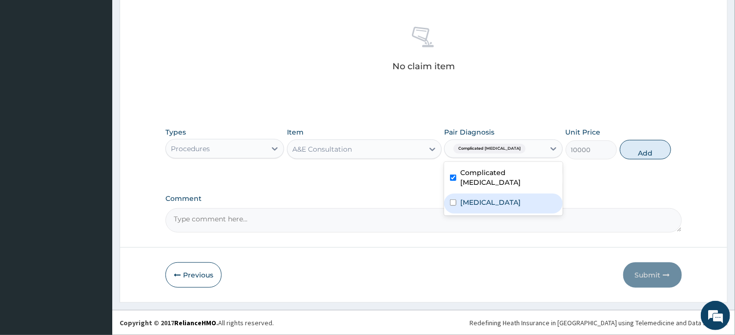
click at [486, 198] on label "[MEDICAL_DATA]" at bounding box center [490, 203] width 61 height 10
checkbox input "true"
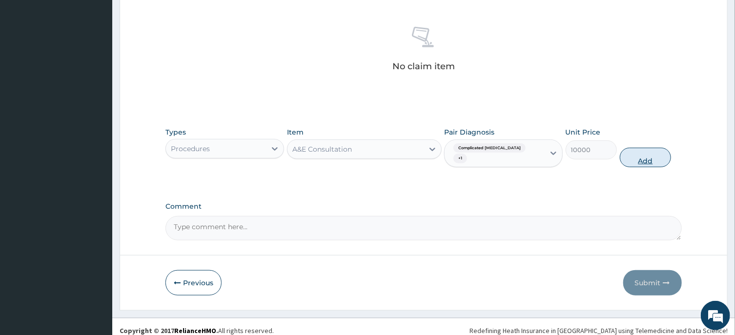
click at [635, 154] on button "Add" at bounding box center [646, 158] width 52 height 20
type input "0"
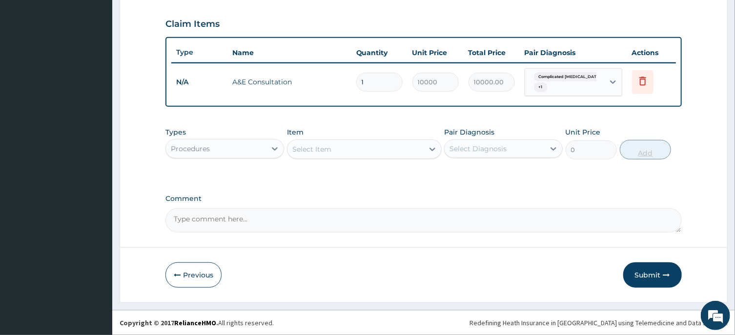
scroll to position [326, 0]
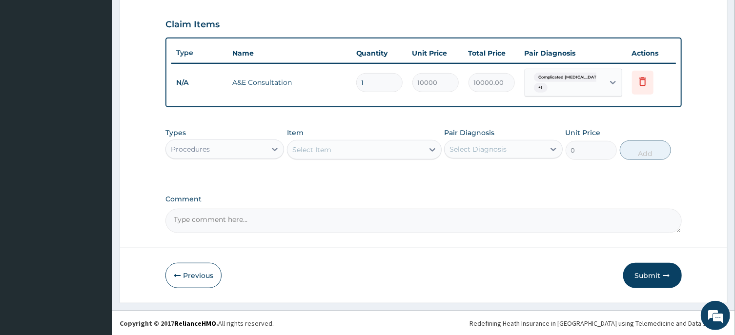
click at [257, 145] on div "Procedures" at bounding box center [216, 150] width 100 height 16
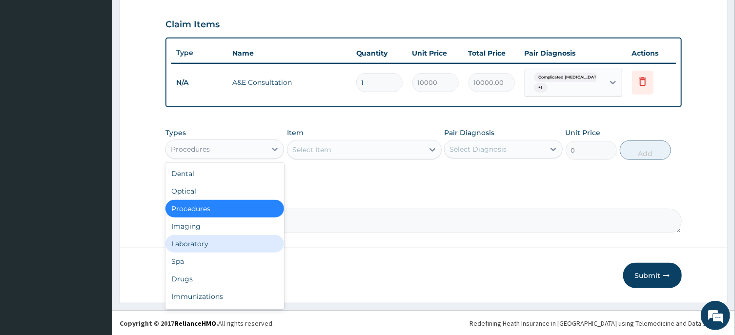
click at [214, 243] on div "Laboratory" at bounding box center [224, 244] width 119 height 18
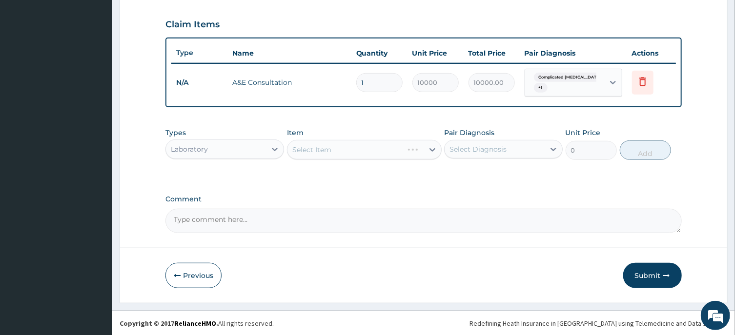
click at [391, 152] on div "Select Item" at bounding box center [364, 150] width 155 height 20
click at [380, 150] on div "Select Item" at bounding box center [356, 150] width 136 height 16
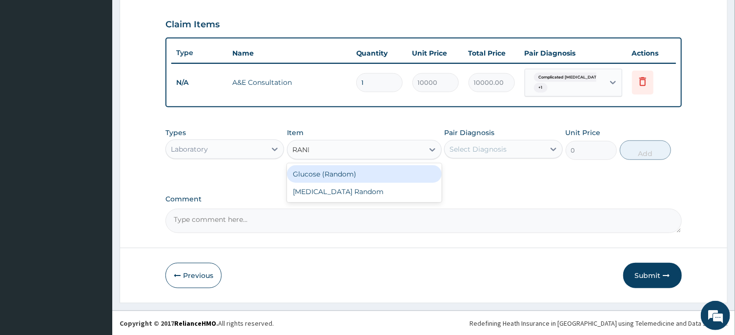
type input "[PERSON_NAME]"
click at [388, 169] on div "Glucose (Random)" at bounding box center [364, 174] width 155 height 18
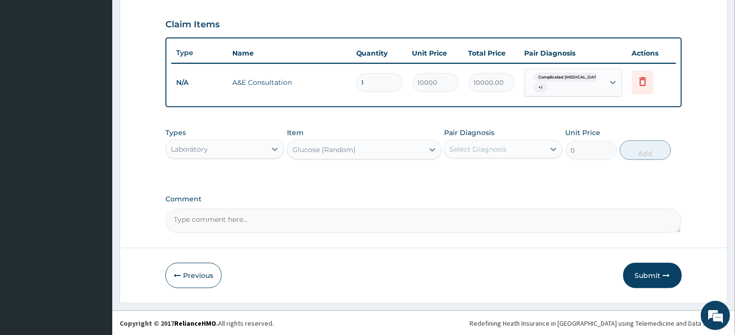
type input "1800"
click at [530, 140] on div "Select Diagnosis" at bounding box center [503, 149] width 119 height 19
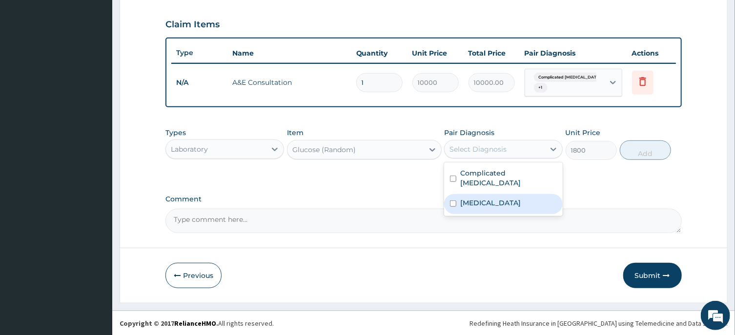
click at [518, 194] on div "[MEDICAL_DATA]" at bounding box center [503, 204] width 119 height 20
checkbox input "true"
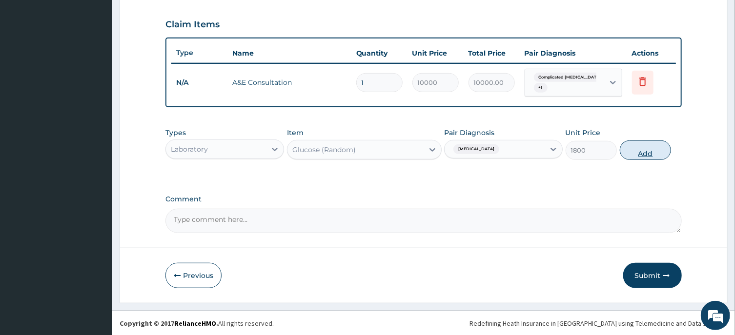
click at [639, 149] on button "Add" at bounding box center [646, 151] width 52 height 20
type input "0"
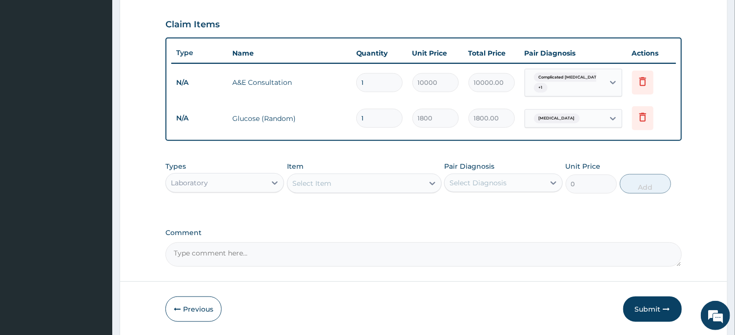
click at [238, 179] on div "Laboratory" at bounding box center [216, 183] width 100 height 16
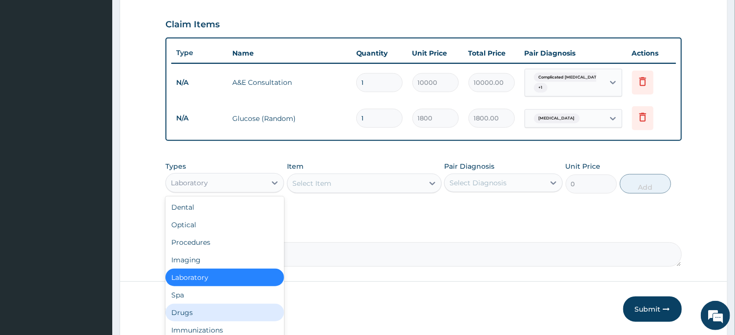
click at [200, 318] on div "Drugs" at bounding box center [224, 313] width 119 height 18
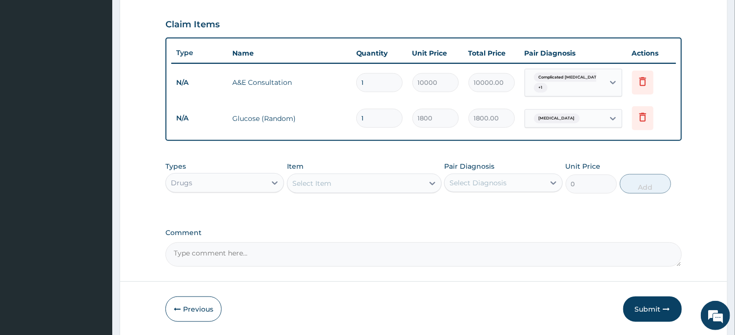
click at [382, 183] on div "Select Item" at bounding box center [356, 184] width 136 height 16
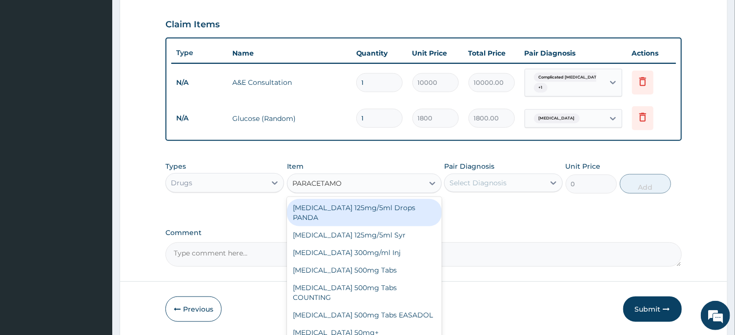
type input "[MEDICAL_DATA]"
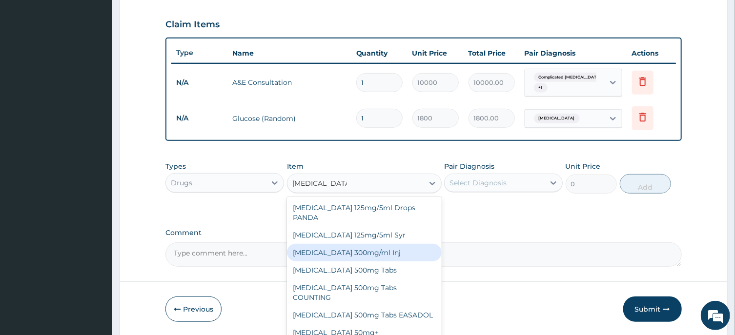
click at [384, 244] on div "[MEDICAL_DATA] 300mg/ml Inj" at bounding box center [364, 253] width 155 height 18
type input "300"
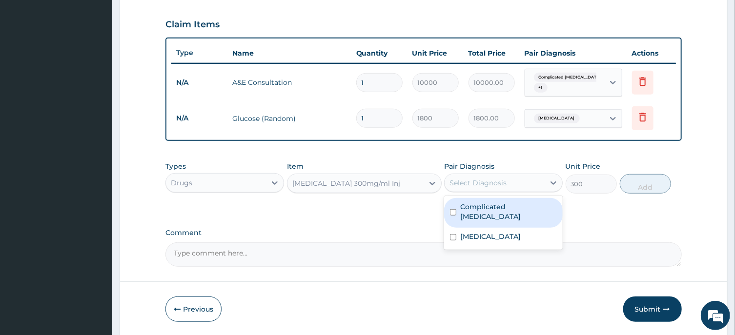
click at [517, 186] on div "Select Diagnosis" at bounding box center [495, 183] width 100 height 16
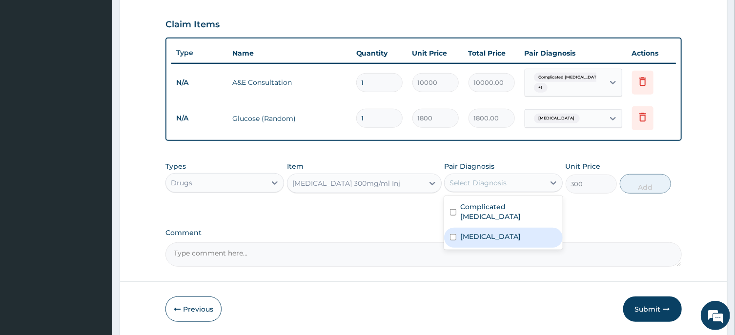
click at [474, 232] on label "[MEDICAL_DATA]" at bounding box center [490, 237] width 61 height 10
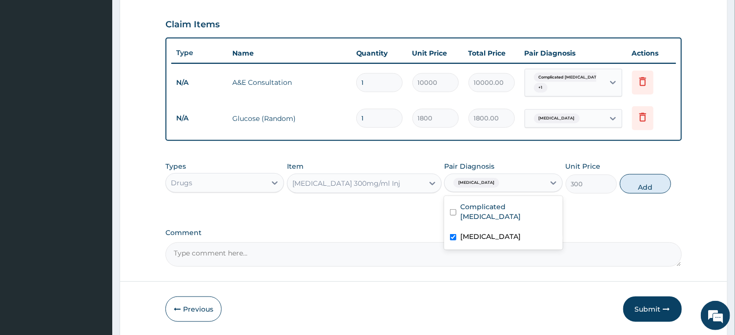
checkbox input "true"
click at [532, 206] on label "Complicated [MEDICAL_DATA]" at bounding box center [508, 212] width 97 height 20
checkbox input "true"
click at [509, 232] on label "[MEDICAL_DATA]" at bounding box center [490, 237] width 61 height 10
checkbox input "false"
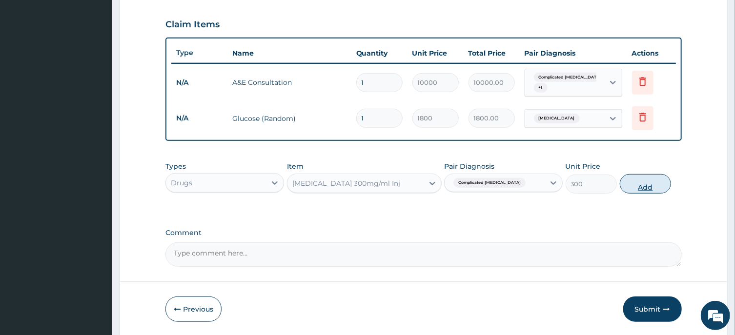
click at [652, 179] on button "Add" at bounding box center [646, 184] width 52 height 20
type input "0"
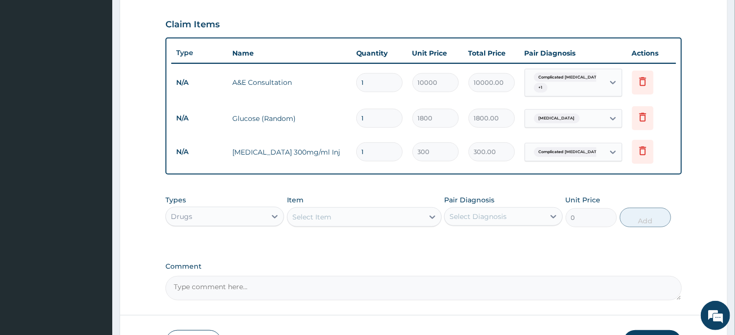
click at [374, 146] on input "1" at bounding box center [379, 152] width 46 height 19
type input "0.00"
type input "2"
type input "600.00"
type input "2"
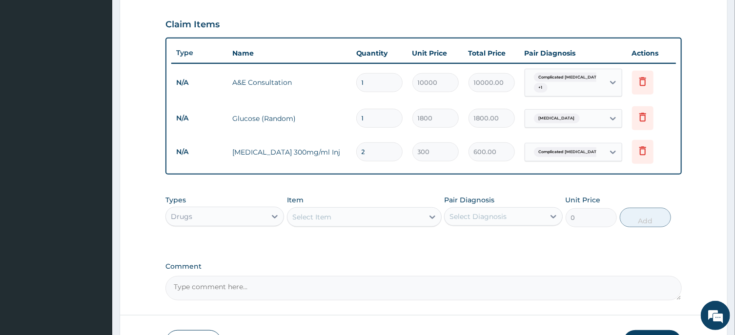
click at [382, 211] on div "Select Item" at bounding box center [356, 217] width 136 height 16
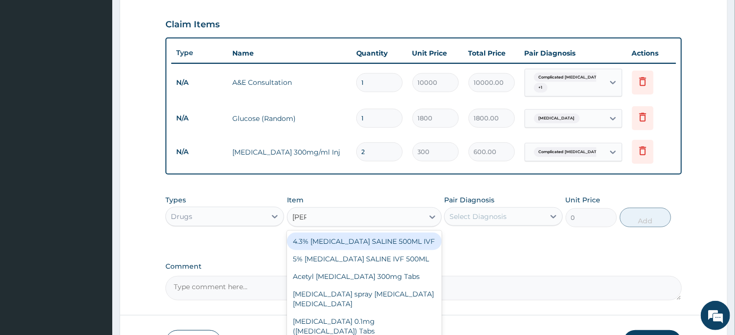
type input "SALI"
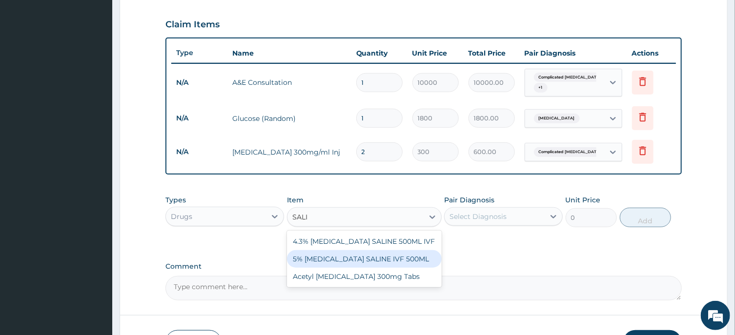
click at [377, 251] on div "5% [MEDICAL_DATA] SALINE IVF 500ML" at bounding box center [364, 259] width 155 height 18
type input "1200"
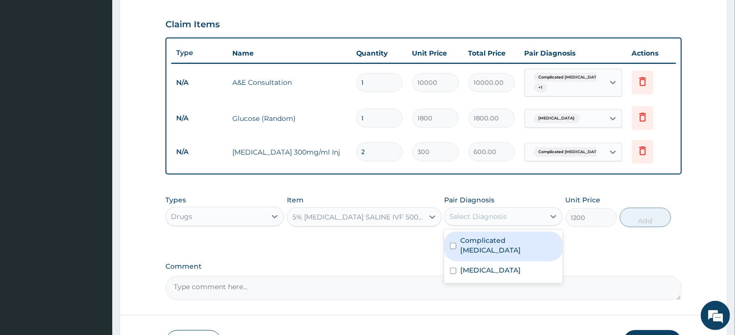
click at [489, 212] on div "Select Diagnosis" at bounding box center [478, 217] width 57 height 10
click at [487, 244] on label "Complicated [MEDICAL_DATA]" at bounding box center [508, 246] width 97 height 20
checkbox input "true"
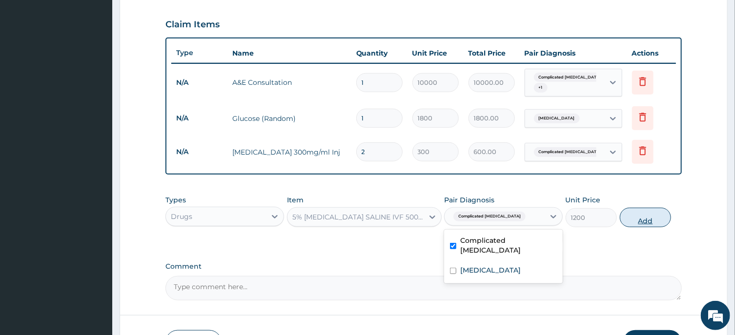
click at [639, 216] on button "Add" at bounding box center [646, 218] width 52 height 20
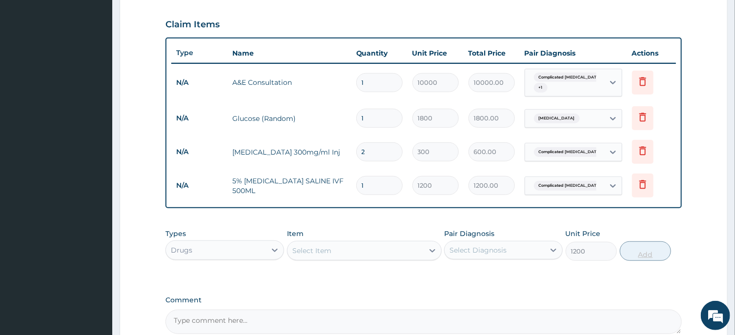
type input "0"
click at [351, 244] on div "Select Item" at bounding box center [356, 251] width 136 height 16
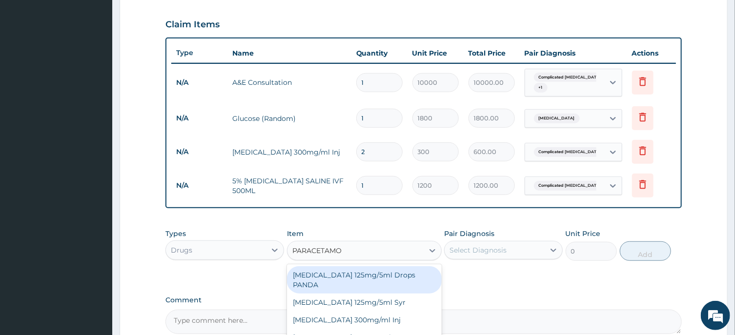
type input "[MEDICAL_DATA]"
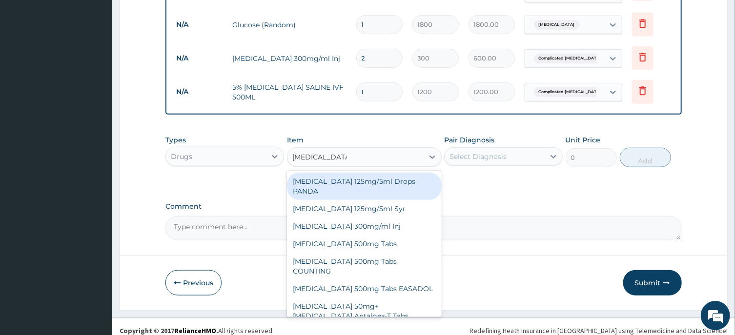
scroll to position [427, 0]
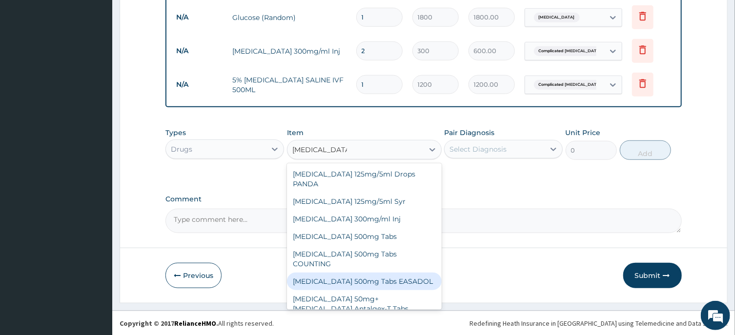
click at [400, 273] on div "[MEDICAL_DATA] 500mg Tabs EASADOL" at bounding box center [364, 282] width 155 height 18
type input "20"
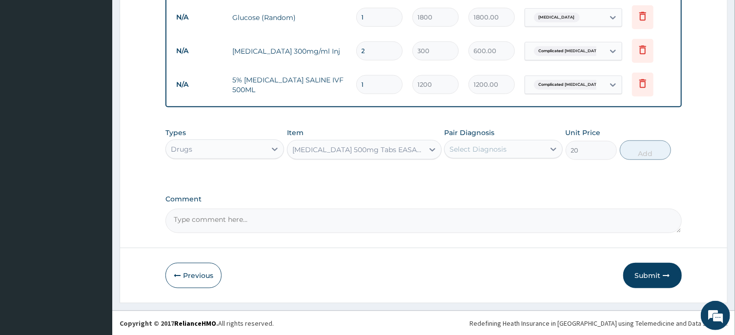
click at [524, 150] on div "Select Diagnosis" at bounding box center [495, 150] width 100 height 16
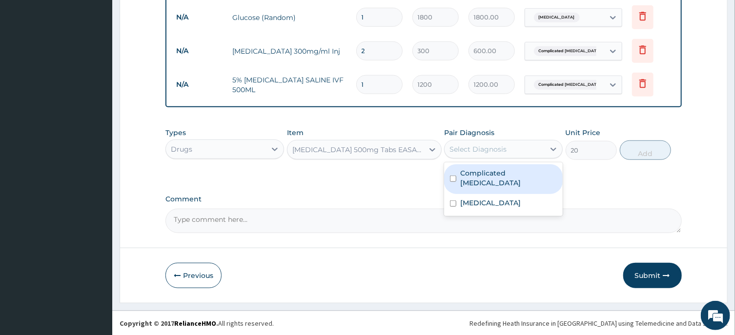
click at [505, 176] on label "Complicated [MEDICAL_DATA]" at bounding box center [508, 178] width 97 height 20
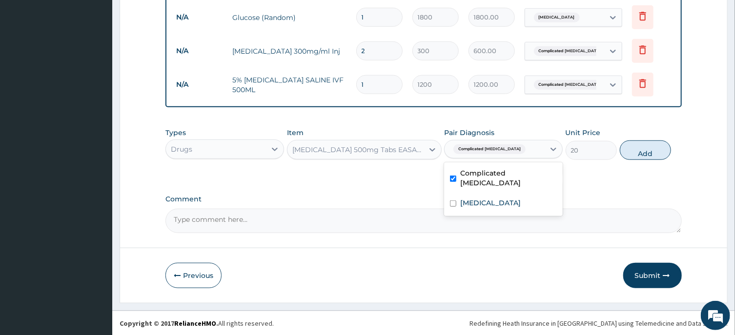
checkbox input "true"
click at [640, 151] on button "Add" at bounding box center [646, 151] width 52 height 20
type input "0"
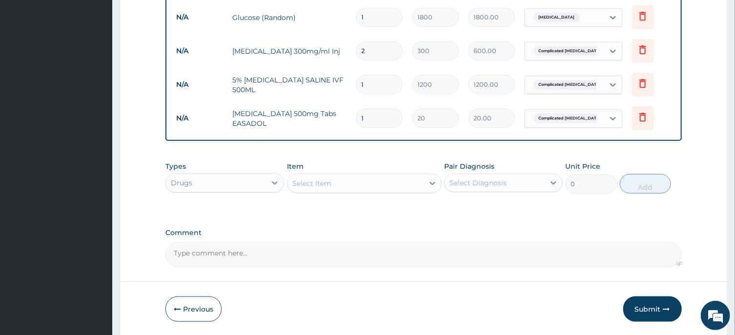
type input "0.00"
type input "2"
type input "40.00"
type input "20"
type input "400.00"
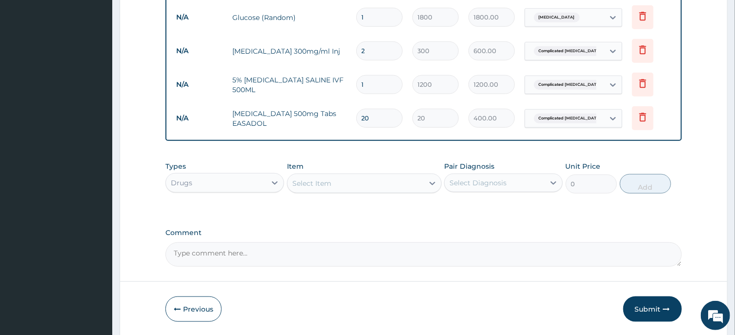
type input "20"
click at [333, 254] on textarea "Comment" at bounding box center [423, 255] width 516 height 24
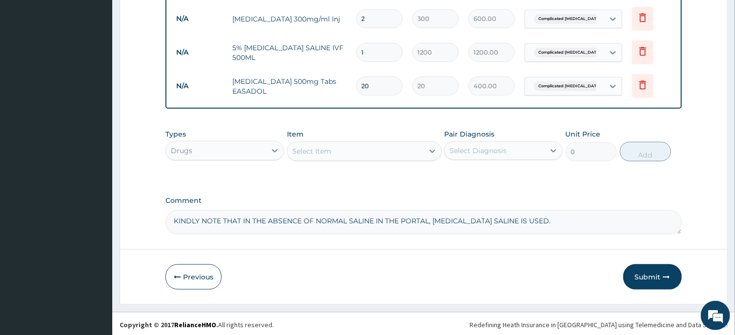
scroll to position [460, 0]
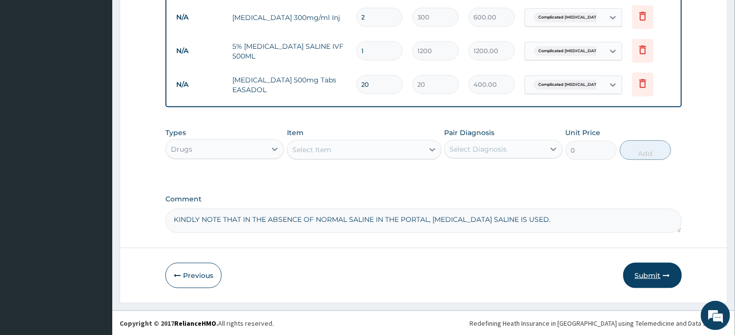
type textarea "KINDLY NOTE THAT IN THE ABSENCE OF NORMAL SALINE IN THE PORTAL, [MEDICAL_DATA] …"
click at [646, 275] on button "Submit" at bounding box center [652, 275] width 59 height 25
click at [643, 271] on button "Submit" at bounding box center [652, 275] width 59 height 25
click at [655, 277] on button "Submit" at bounding box center [652, 275] width 59 height 25
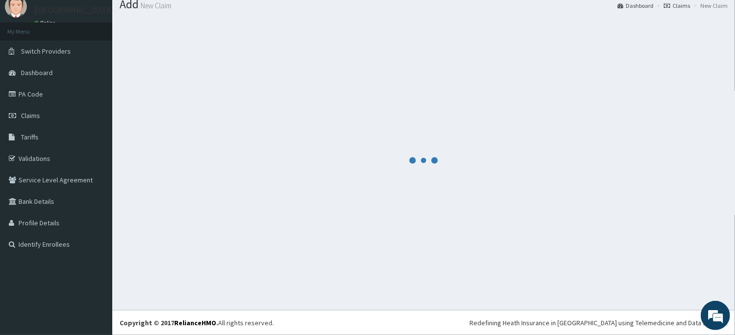
scroll to position [34, 0]
